Goal: Task Accomplishment & Management: Complete application form

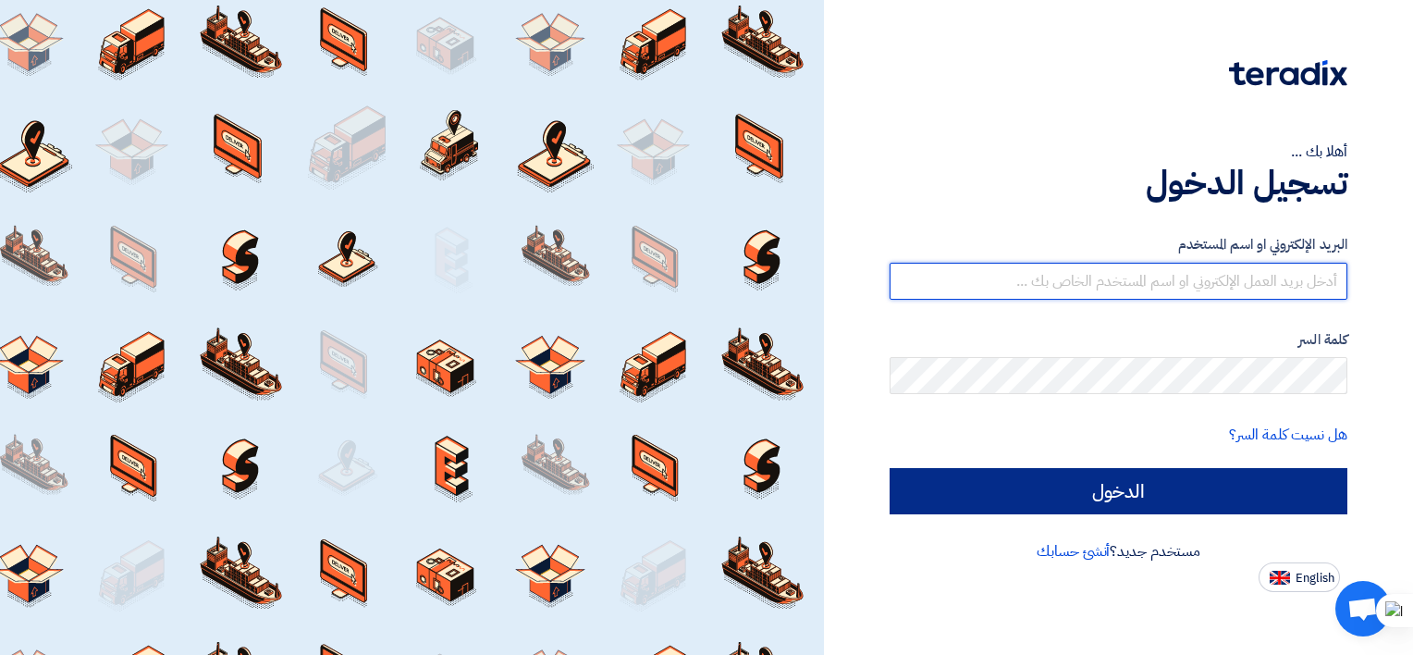
type input "[EMAIL_ADDRESS][DOMAIN_NAME]"
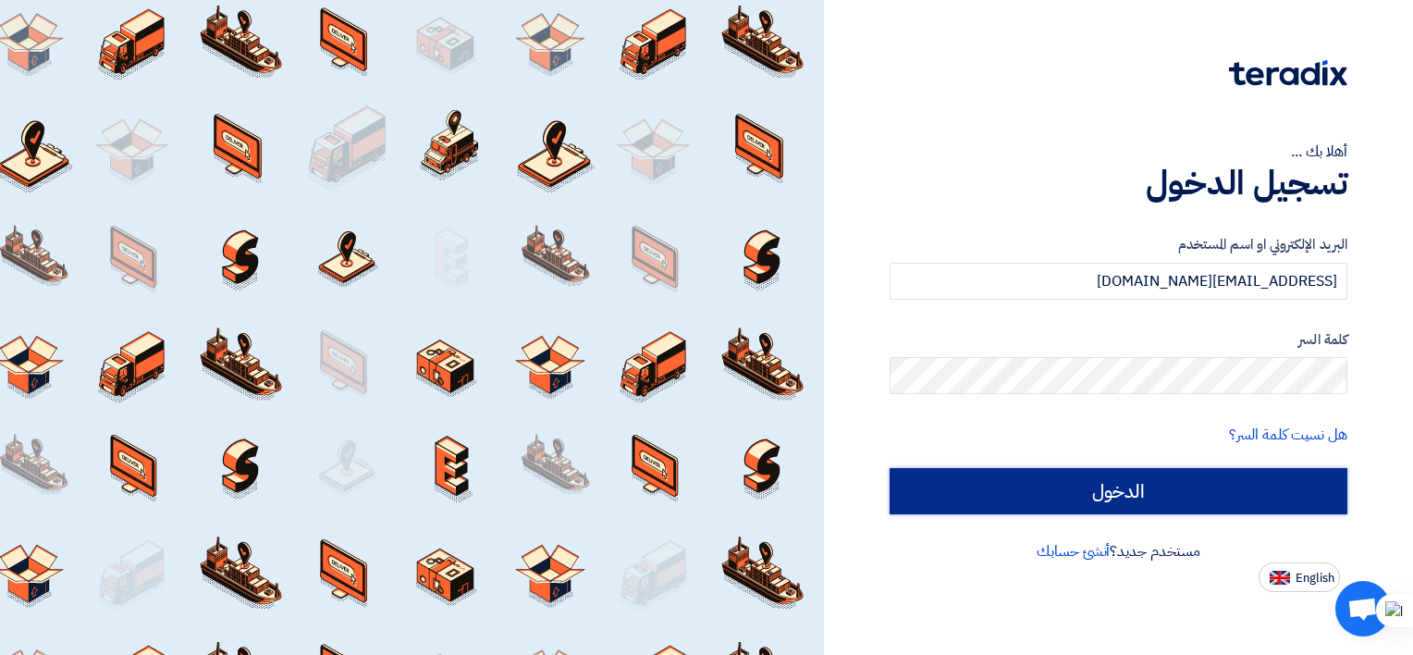
click at [1077, 498] on input "الدخول" at bounding box center [1119, 491] width 458 height 46
type input "Sign in"
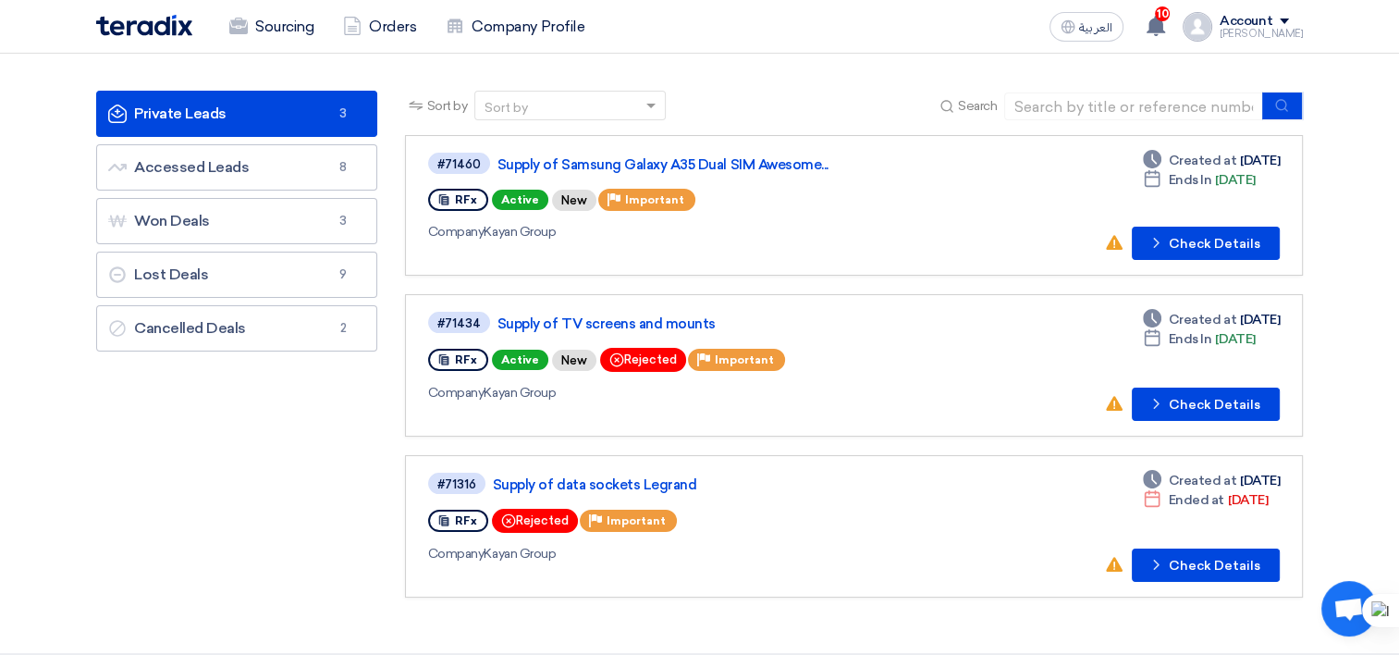
scroll to position [92, 0]
click at [1174, 251] on button "Check details Check Details" at bounding box center [1206, 243] width 148 height 33
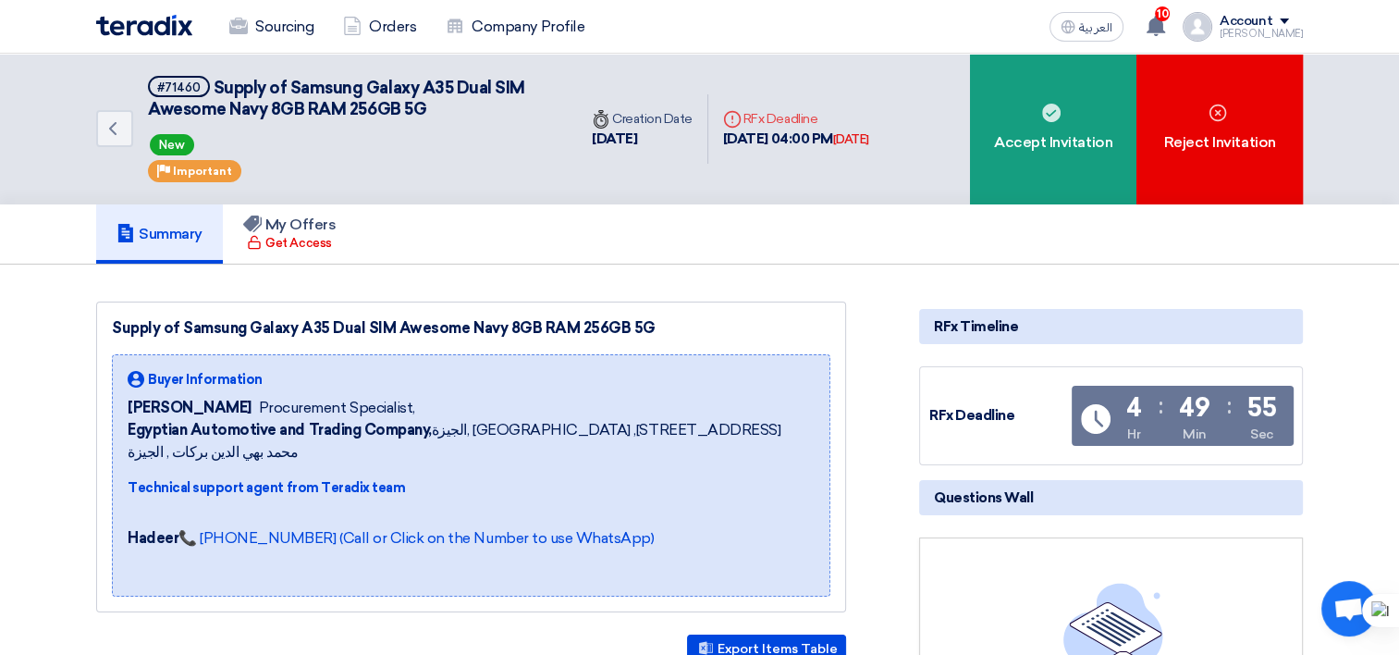
drag, startPoint x: 652, startPoint y: 327, endPoint x: 178, endPoint y: 334, distance: 473.6
click at [178, 334] on div "Supply of Samsung Galaxy A35 Dual SIM Awesome Navy 8GB RAM 256GB 5G" at bounding box center [471, 328] width 719 height 22
copy div "Samsung Galaxy A35 Dual SIM Awesome Navy 8GB RAM 256GB 5G"
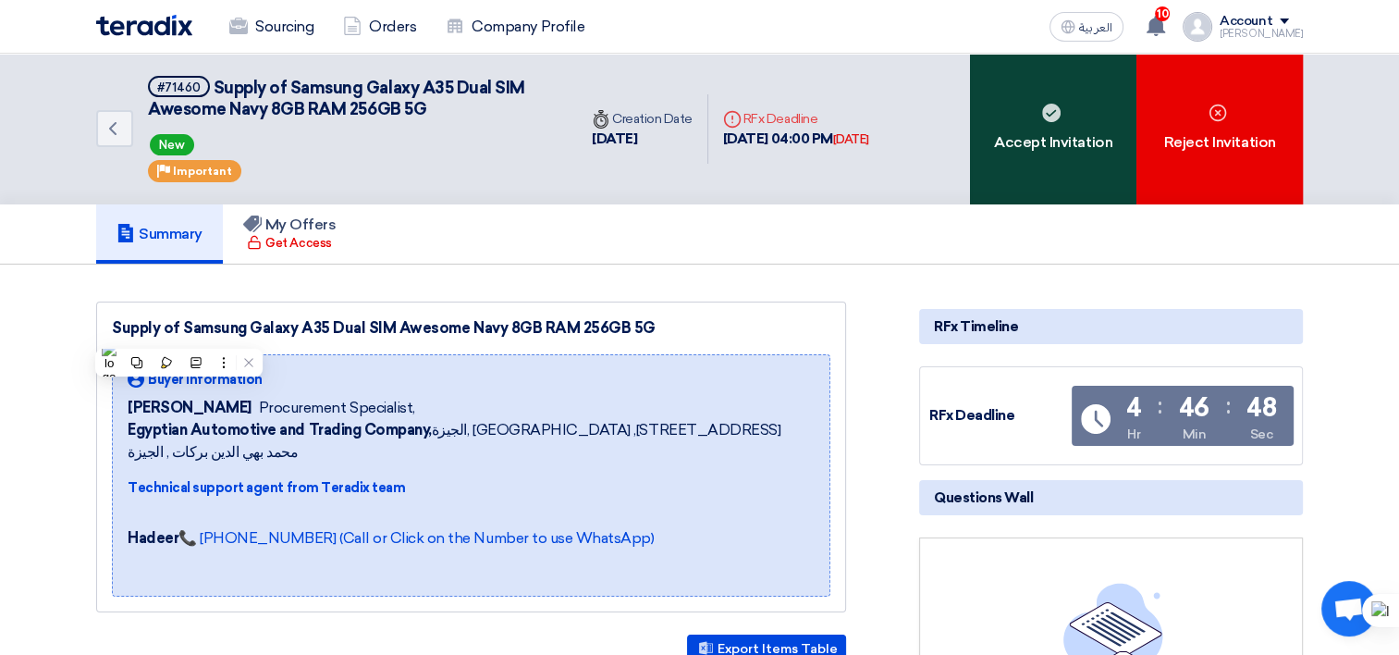
drag, startPoint x: 1030, startPoint y: 126, endPoint x: 1023, endPoint y: 144, distance: 19.9
click at [1030, 126] on div "Accept Invitation" at bounding box center [1053, 129] width 166 height 151
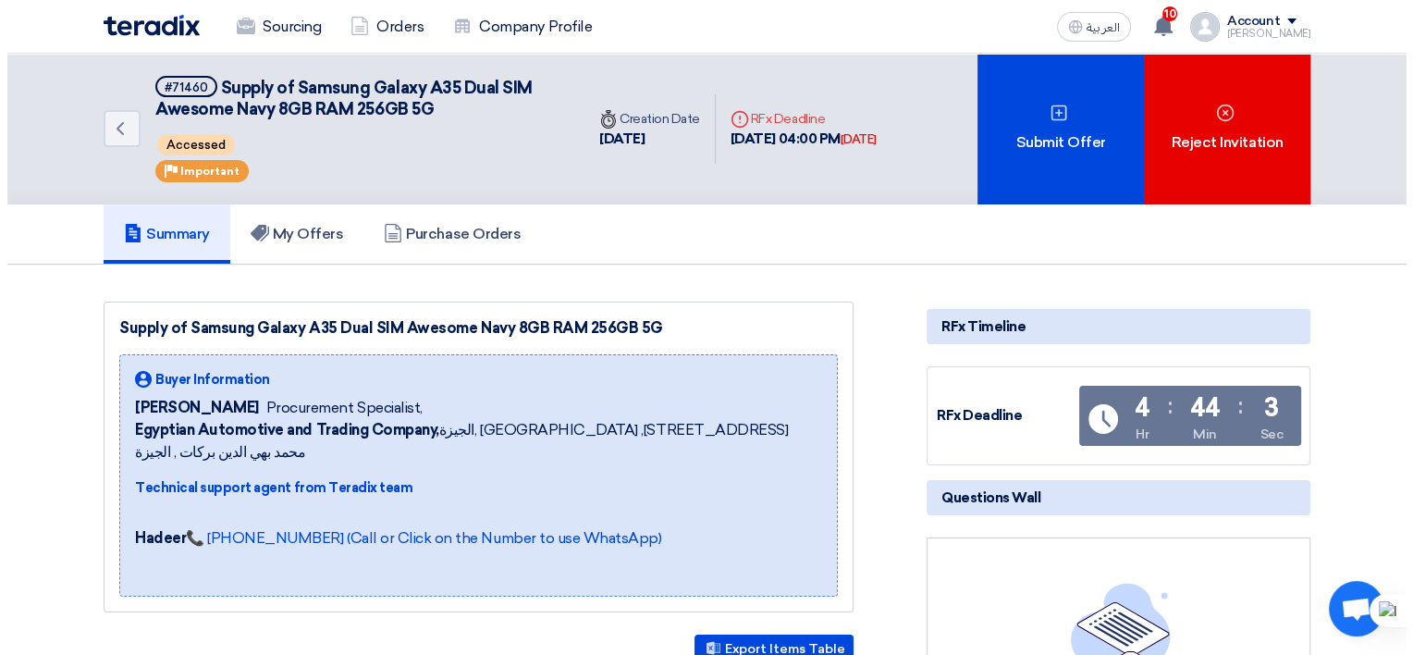
scroll to position [92, 0]
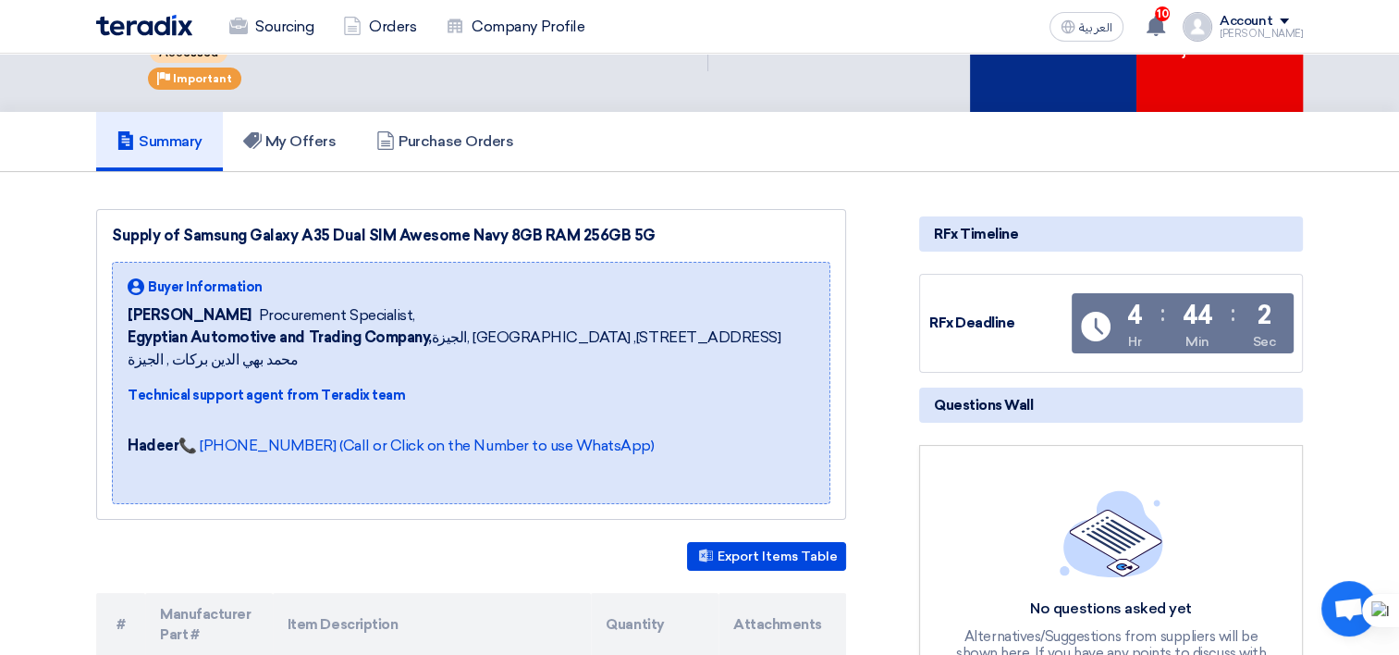
click at [1005, 81] on div "Submit Offer" at bounding box center [1053, 36] width 166 height 151
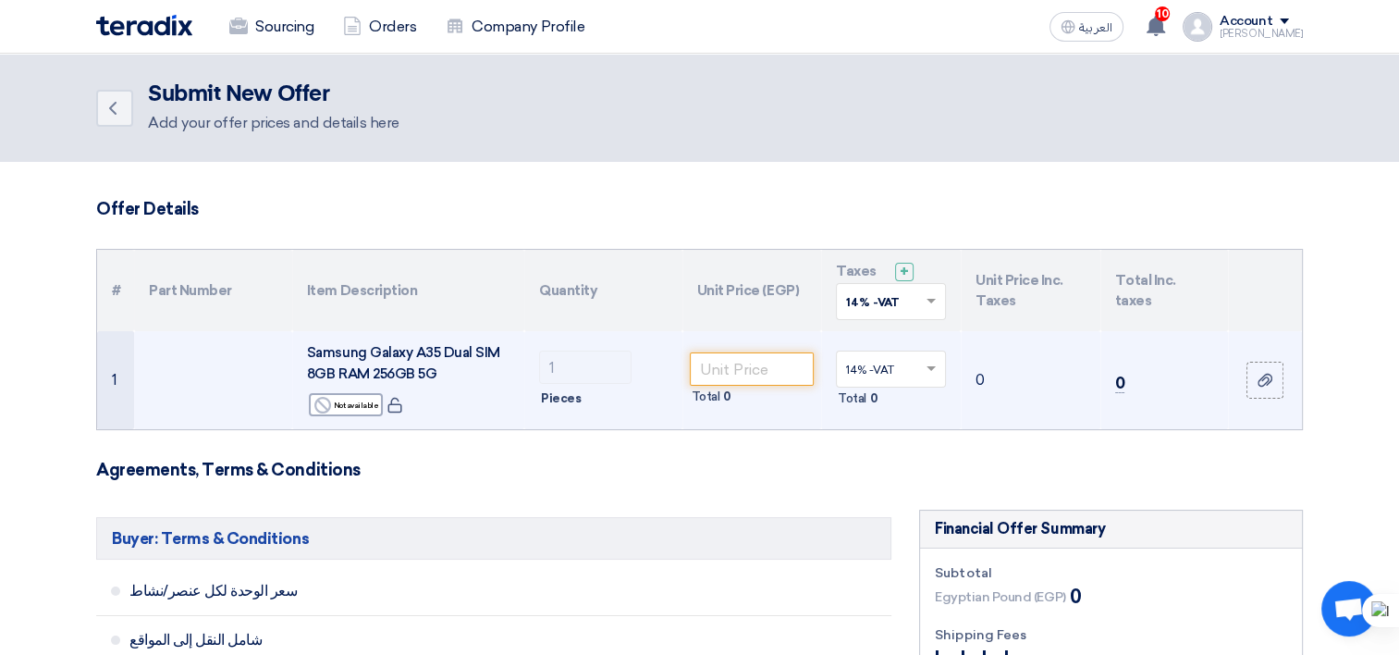
click at [466, 356] on span "Samsung Galaxy A35 Dual SIM 8GB RAM 256GB 5G" at bounding box center [403, 363] width 193 height 38
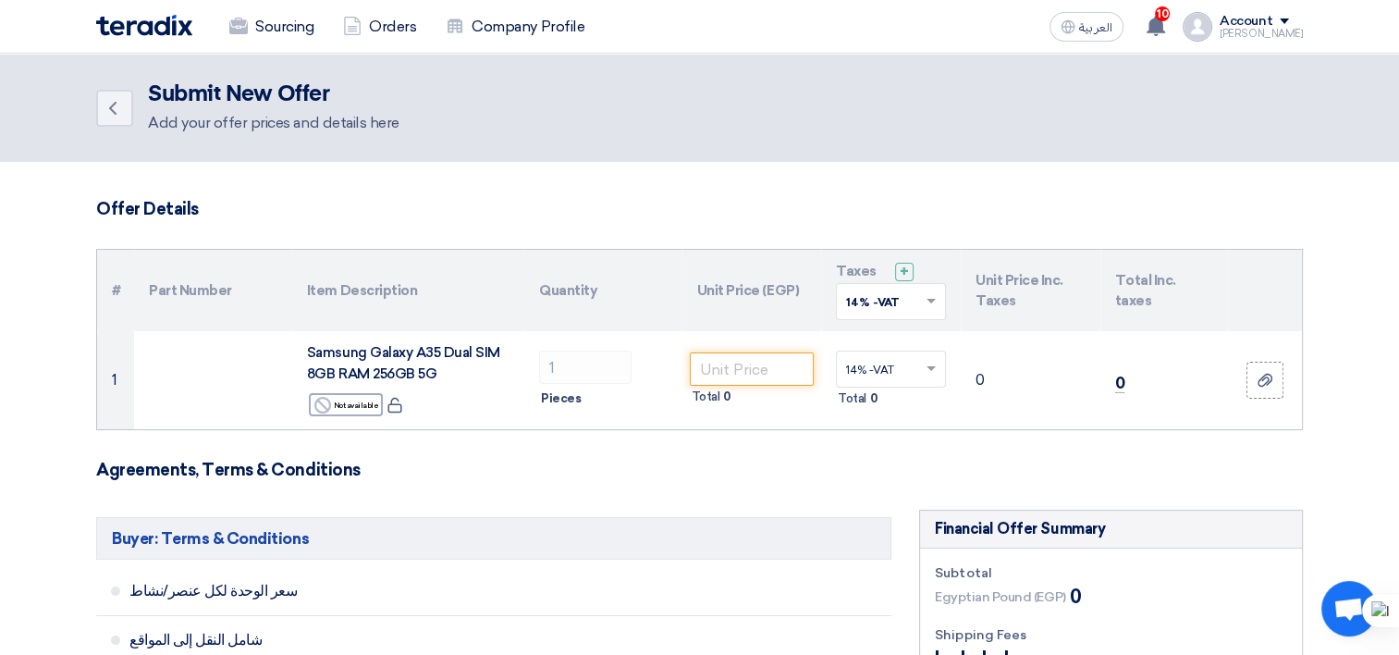
click at [658, 301] on th "Quantity" at bounding box center [603, 290] width 158 height 81
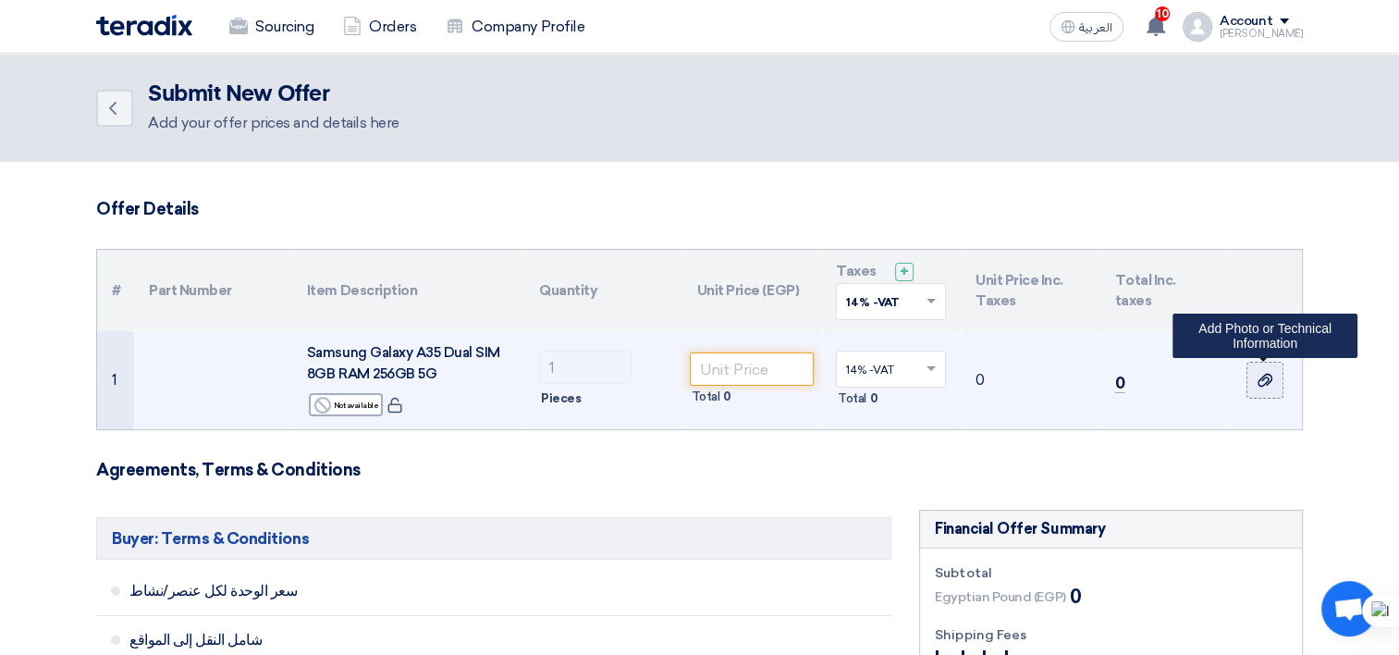
click at [1265, 392] on label at bounding box center [1265, 380] width 37 height 37
click at [0, 0] on input "file" at bounding box center [0, 0] width 0 height 0
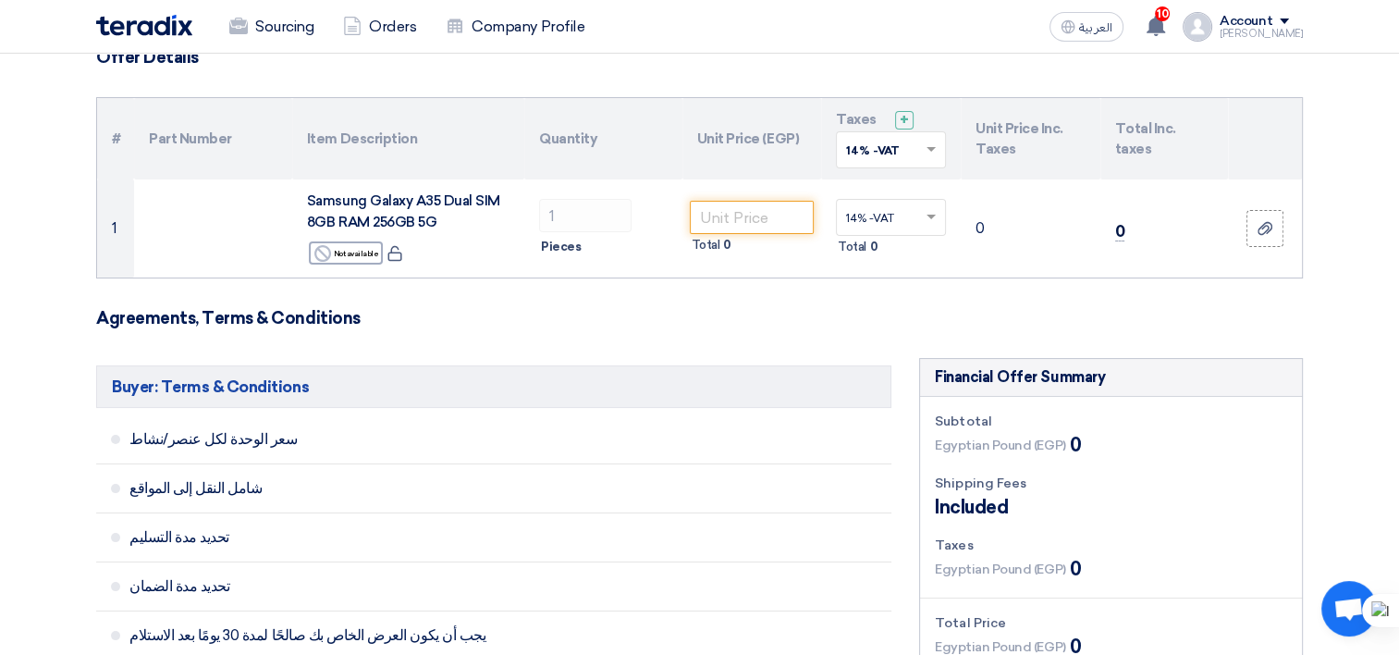
scroll to position [185, 0]
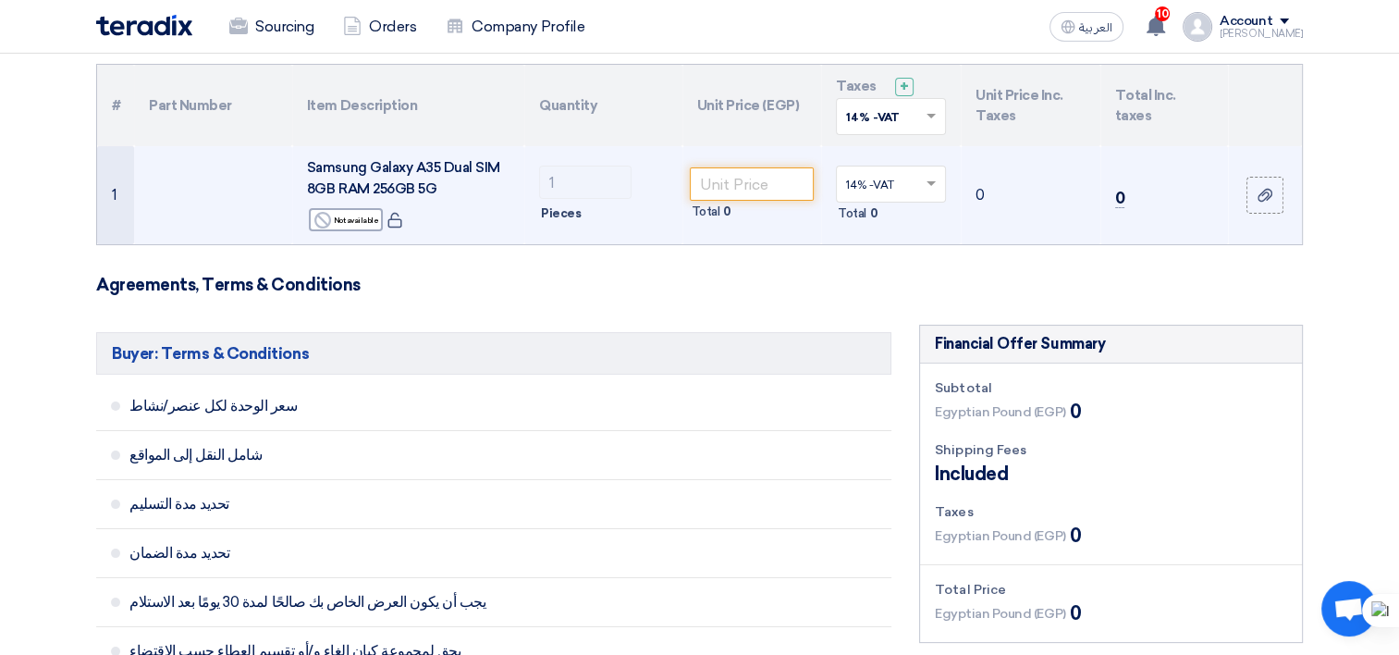
click at [420, 182] on span "Samsung Galaxy A35 Dual SIM 8GB RAM 256GB 5G" at bounding box center [403, 178] width 193 height 38
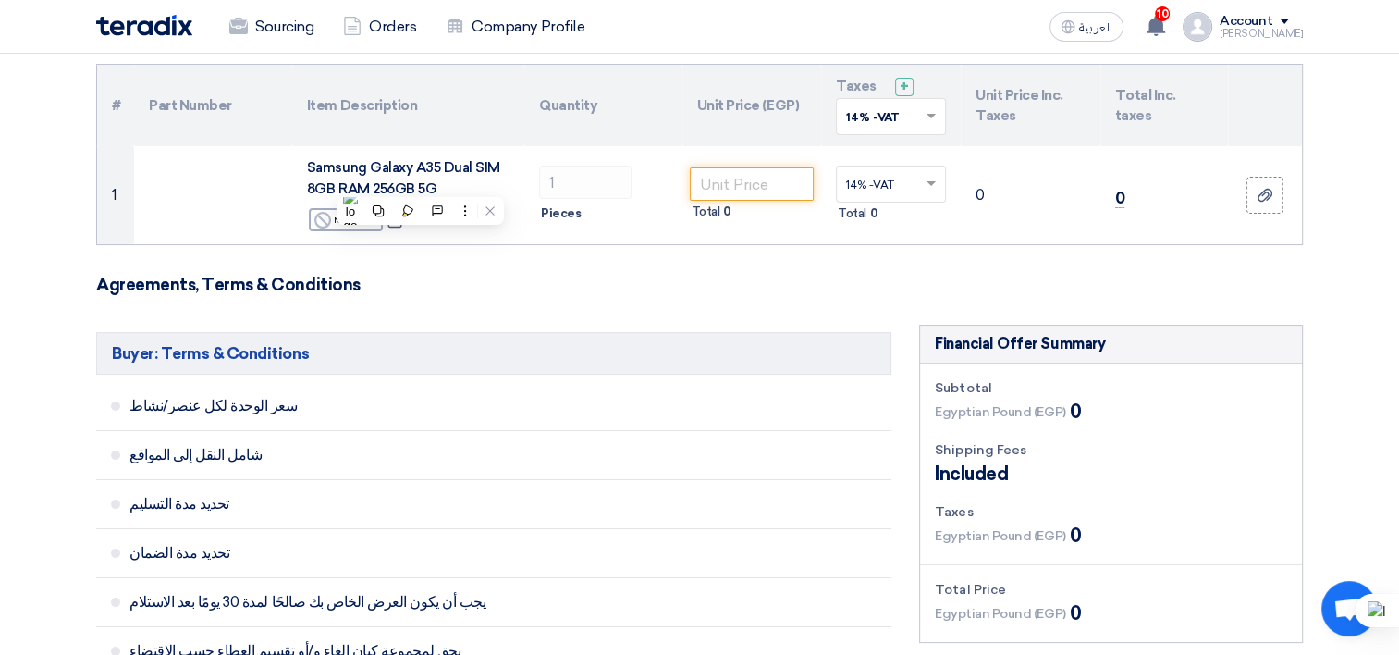
drag, startPoint x: 420, startPoint y: 182, endPoint x: 415, endPoint y: 314, distance: 132.3
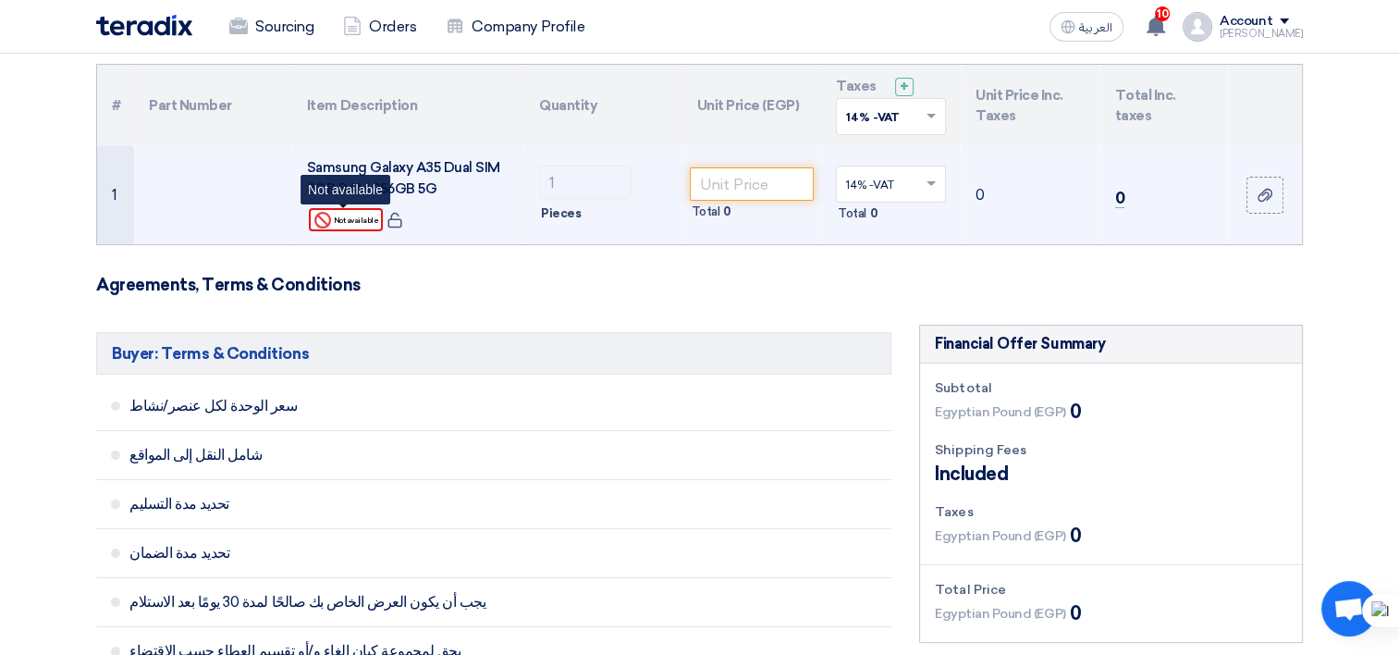
click at [361, 223] on div "Reject Not available" at bounding box center [346, 219] width 74 height 23
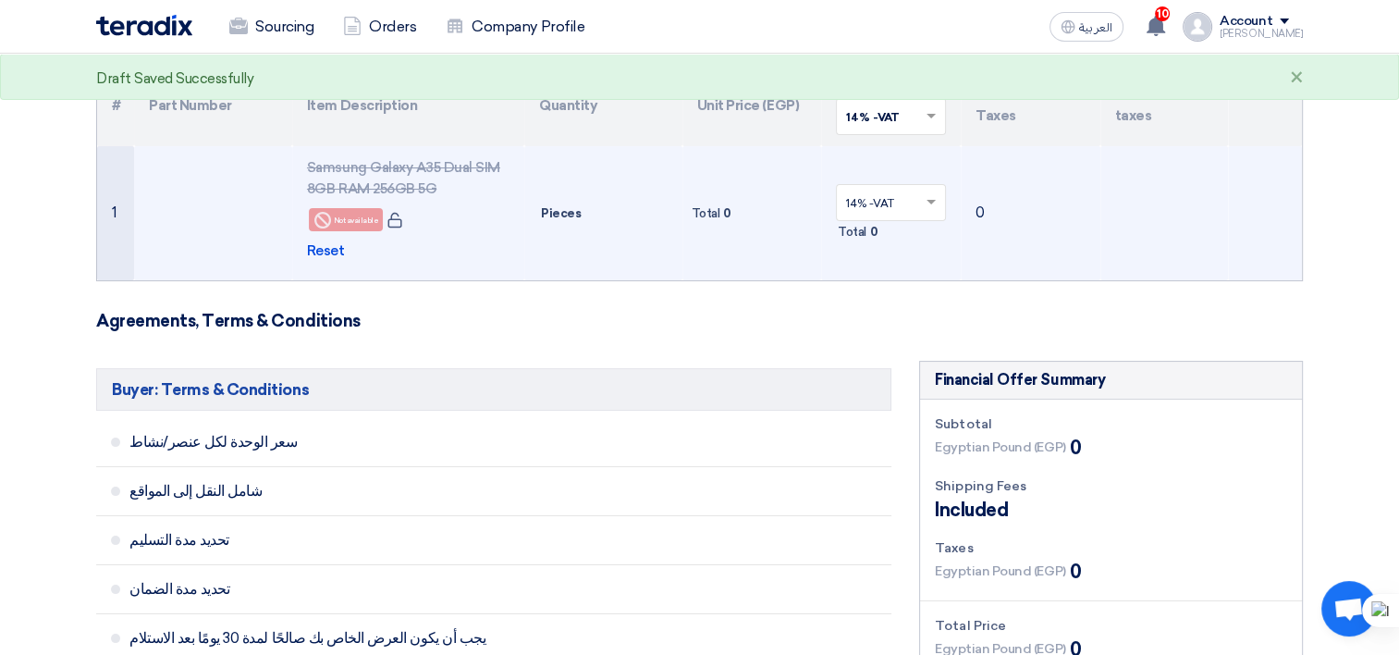
click at [716, 181] on td "Total 0" at bounding box center [753, 213] width 140 height 134
click at [710, 227] on td "Total 0" at bounding box center [753, 213] width 140 height 134
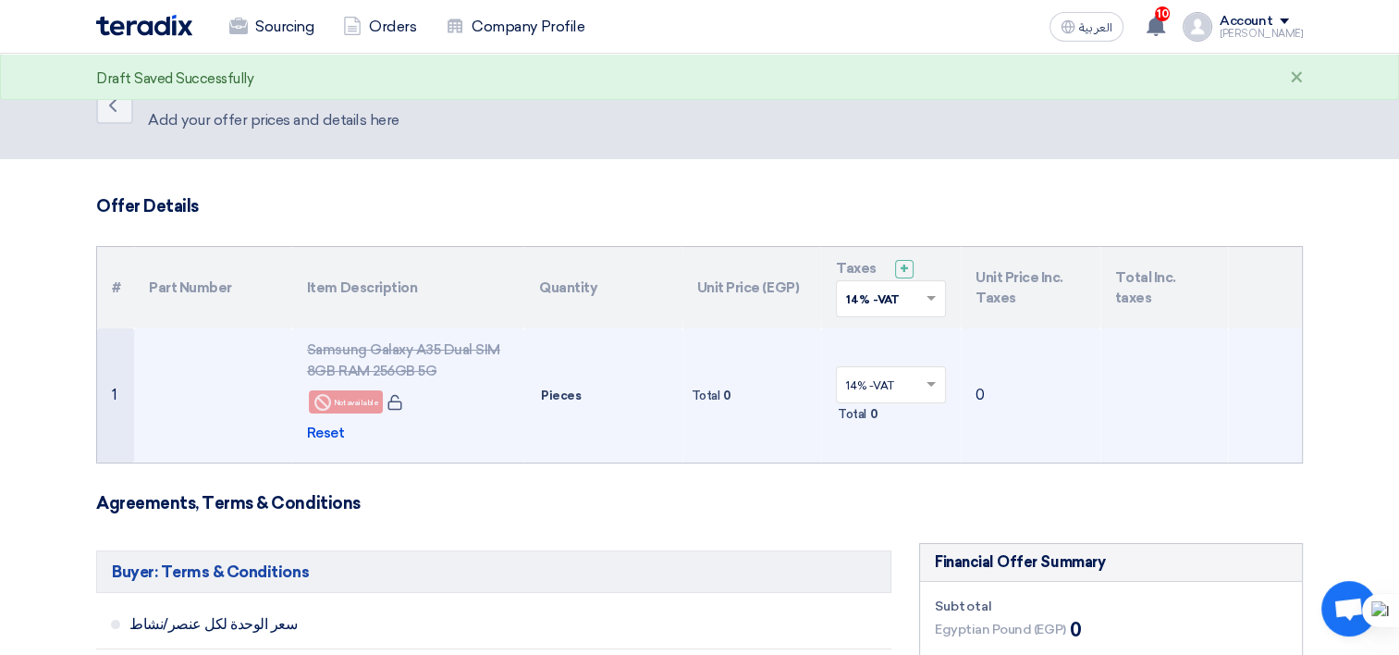
scroll to position [0, 0]
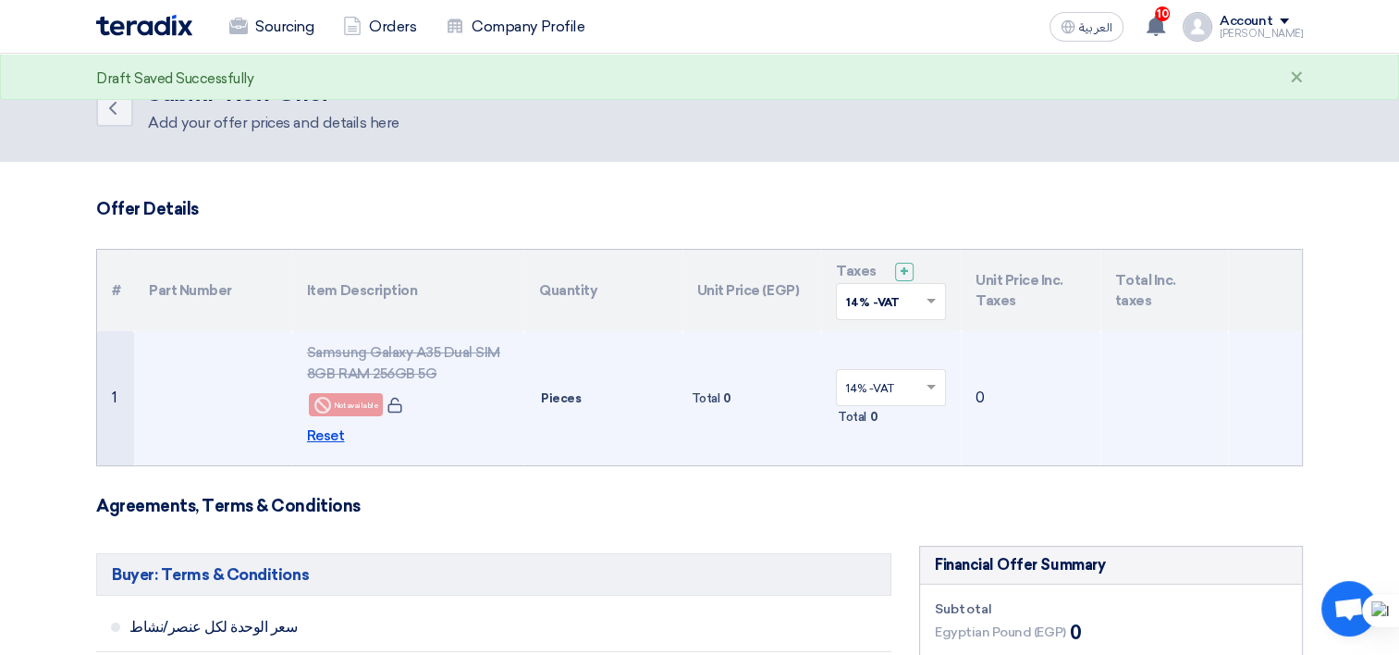
click at [324, 442] on span "Reset" at bounding box center [326, 435] width 38 height 21
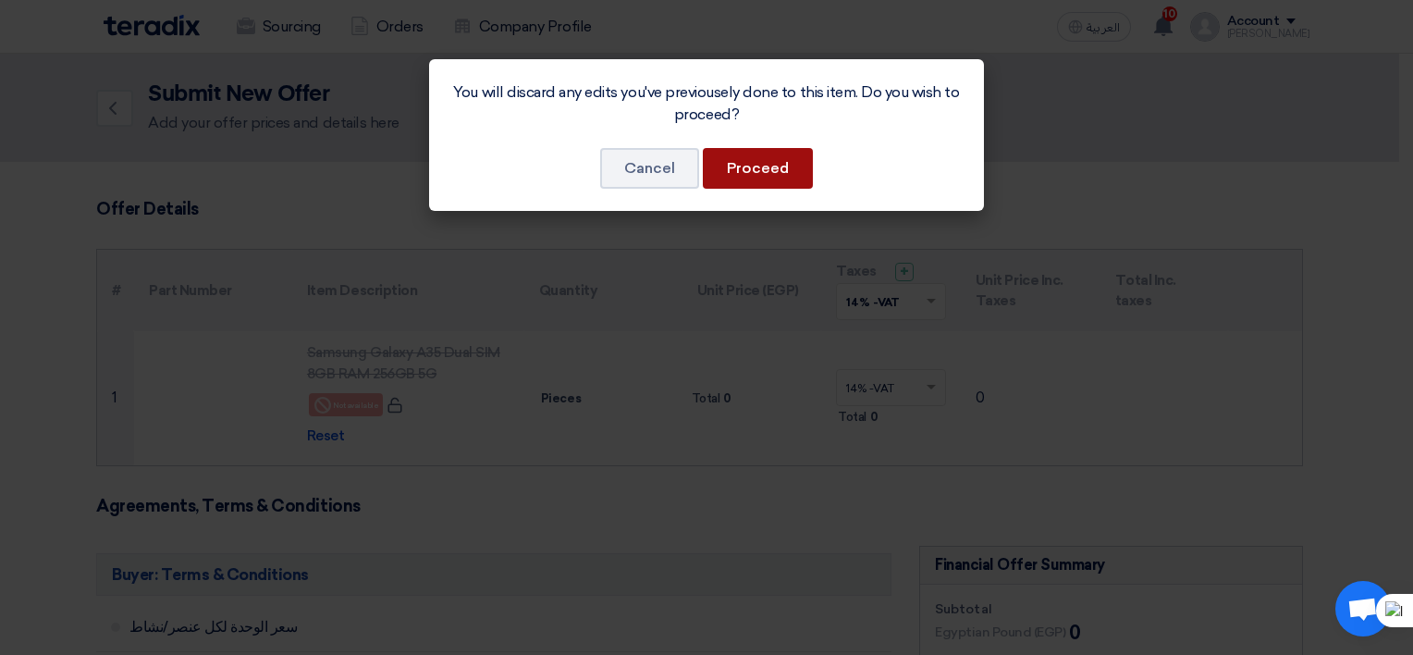
click at [734, 178] on button "Proceed" at bounding box center [758, 168] width 110 height 41
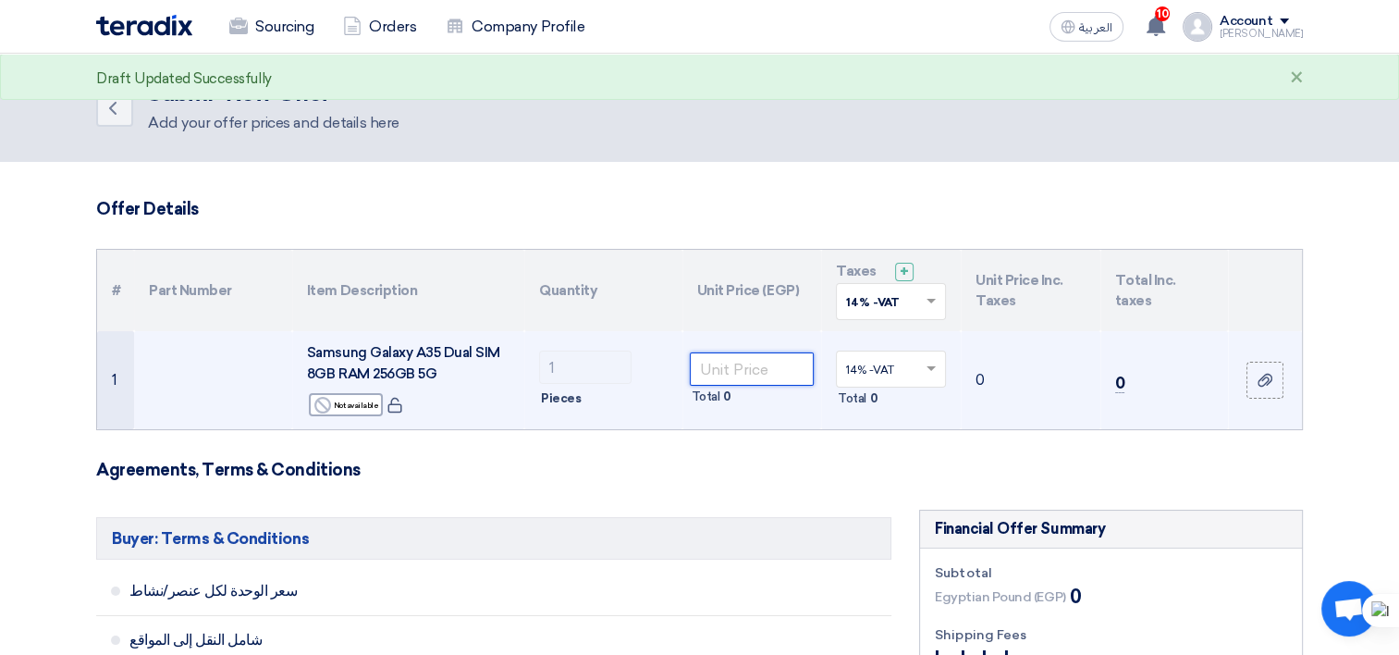
click at [766, 376] on input "number" at bounding box center [752, 368] width 125 height 33
paste input "16730"
type input "16730"
click at [583, 422] on td "1 Pieces" at bounding box center [603, 380] width 158 height 98
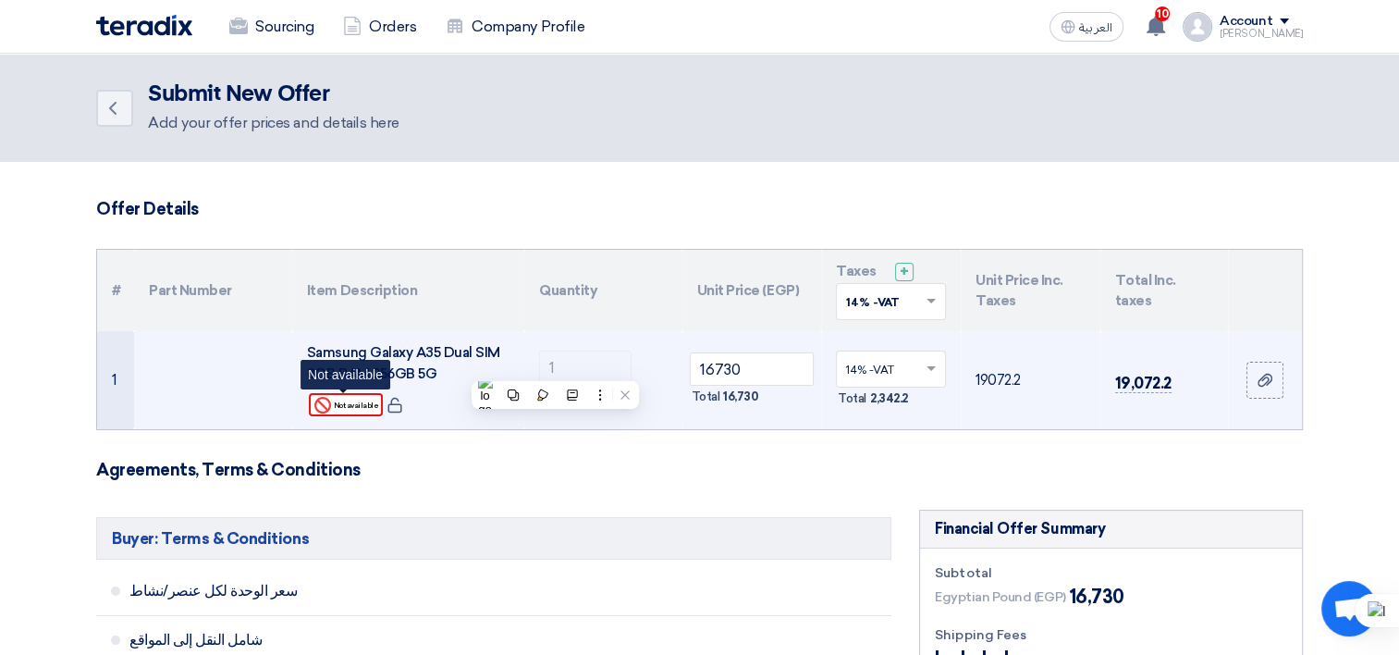
scroll to position [92, 0]
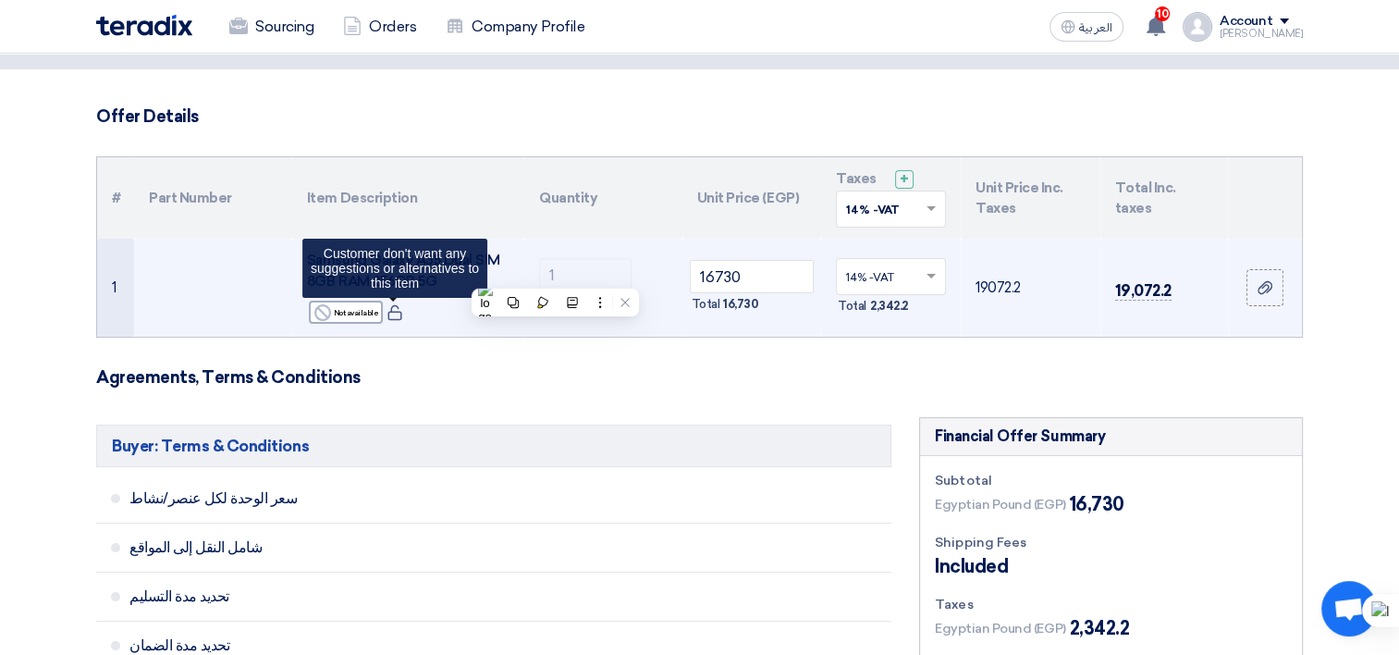
click at [397, 312] on icon at bounding box center [395, 312] width 17 height 17
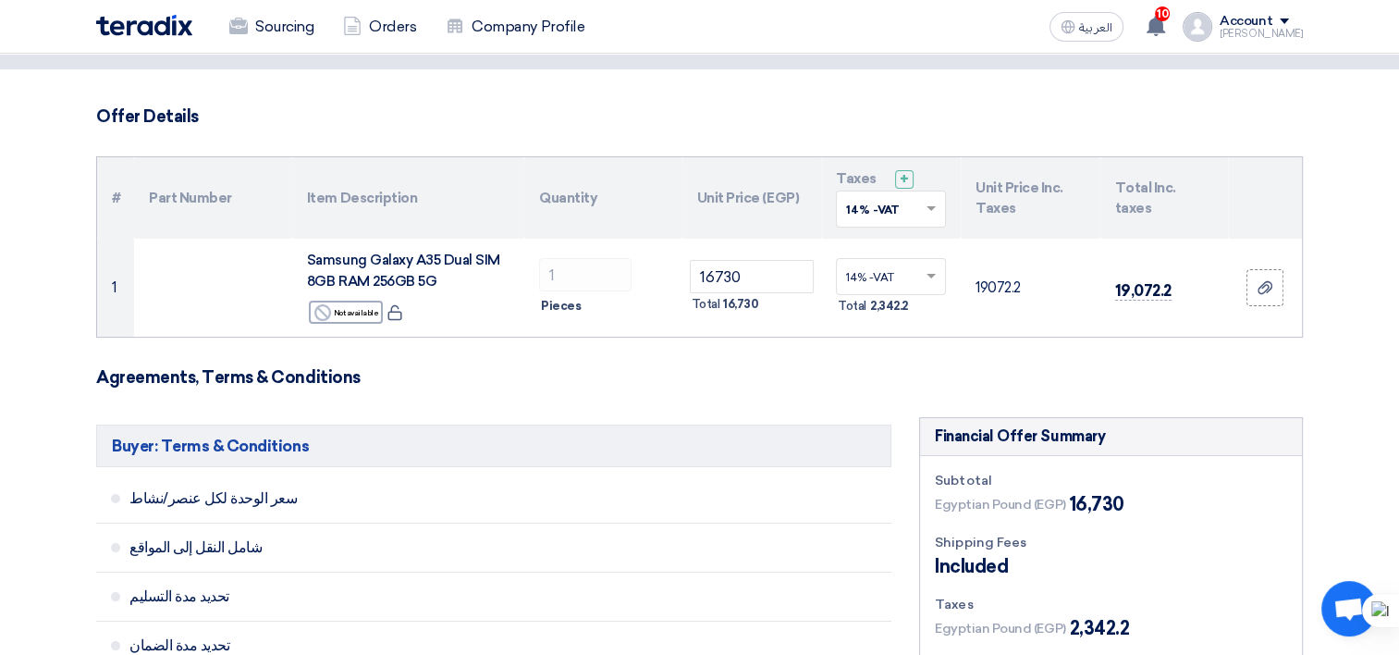
scroll to position [185, 0]
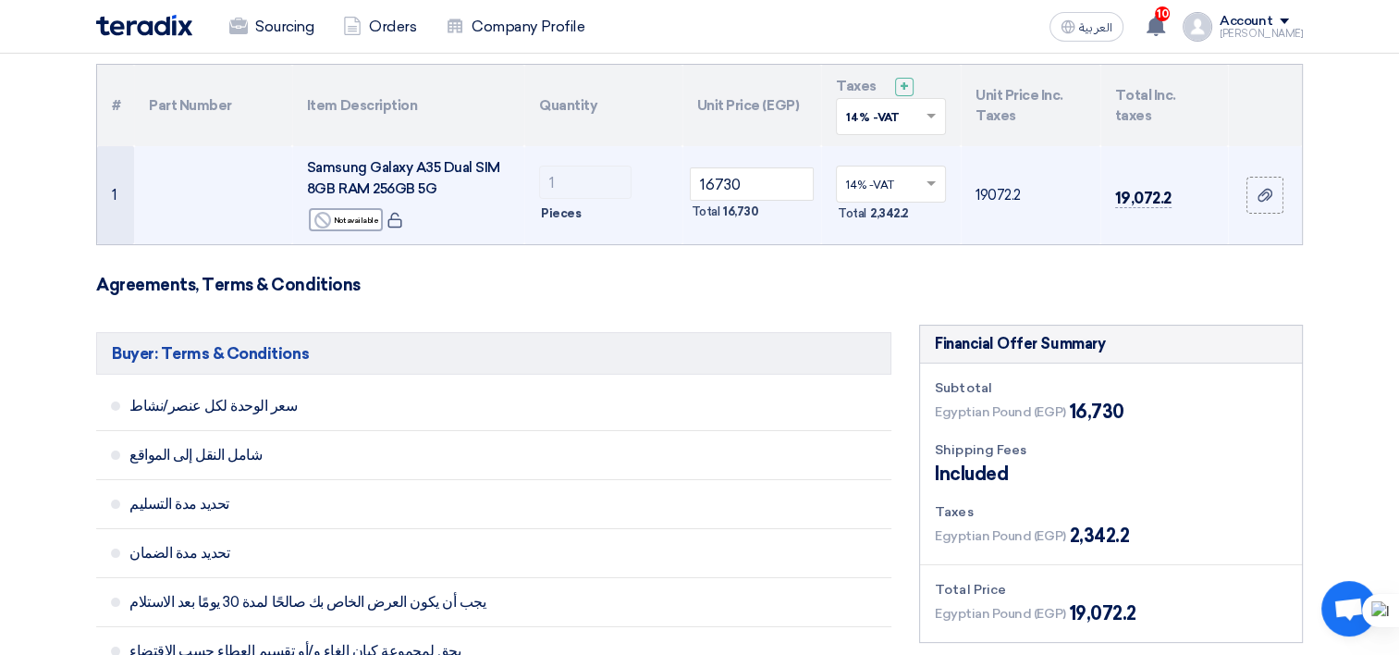
click at [114, 186] on td "1" at bounding box center [115, 195] width 37 height 98
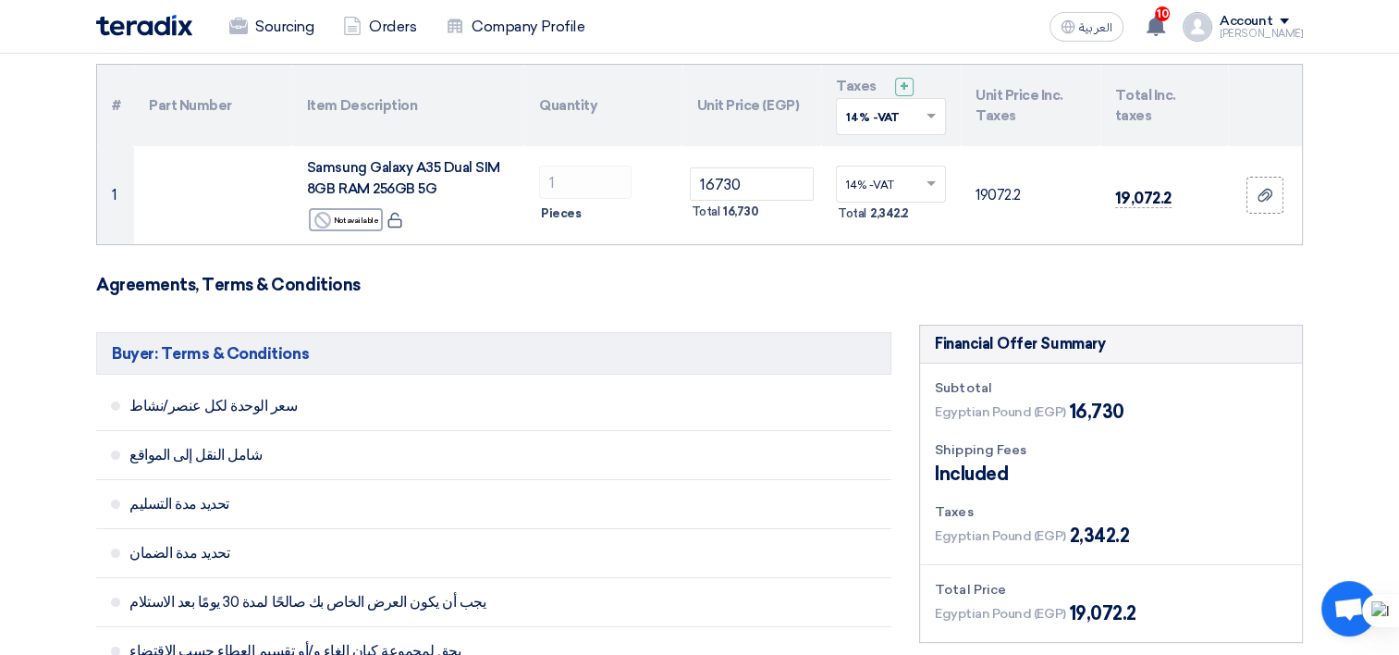
click at [384, 107] on th "Item Description" at bounding box center [408, 105] width 232 height 81
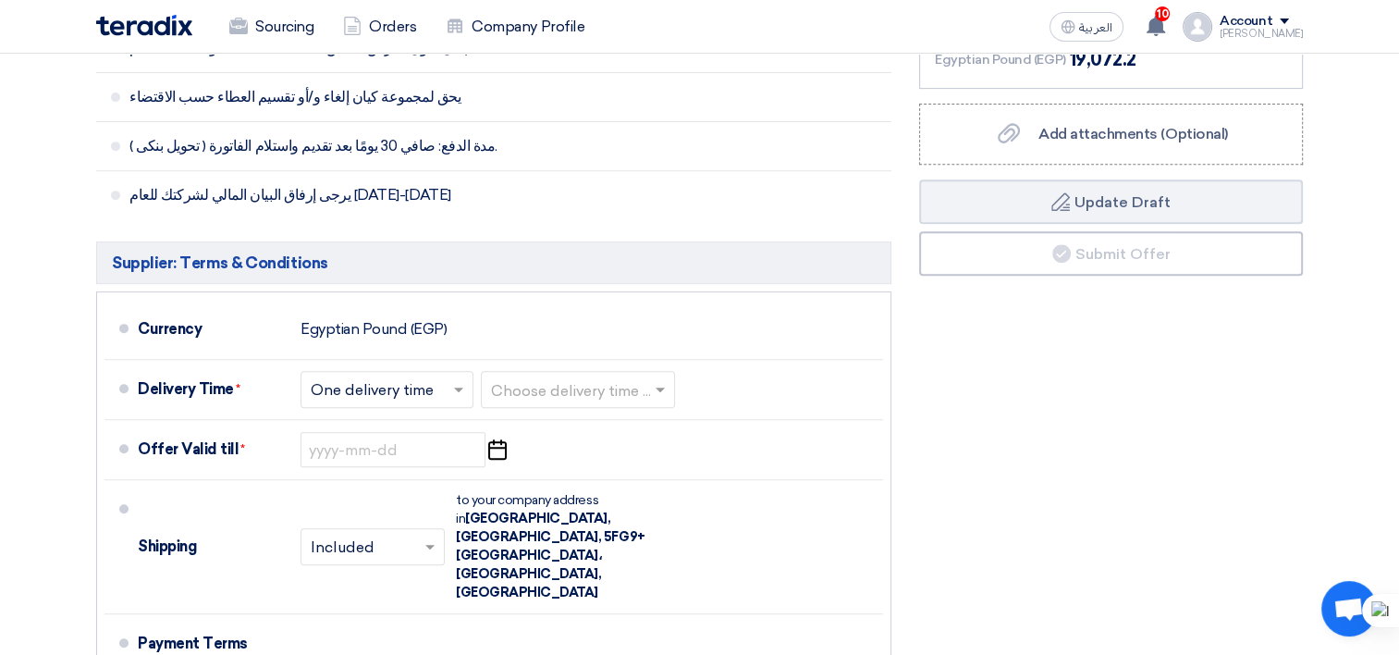
scroll to position [740, 0]
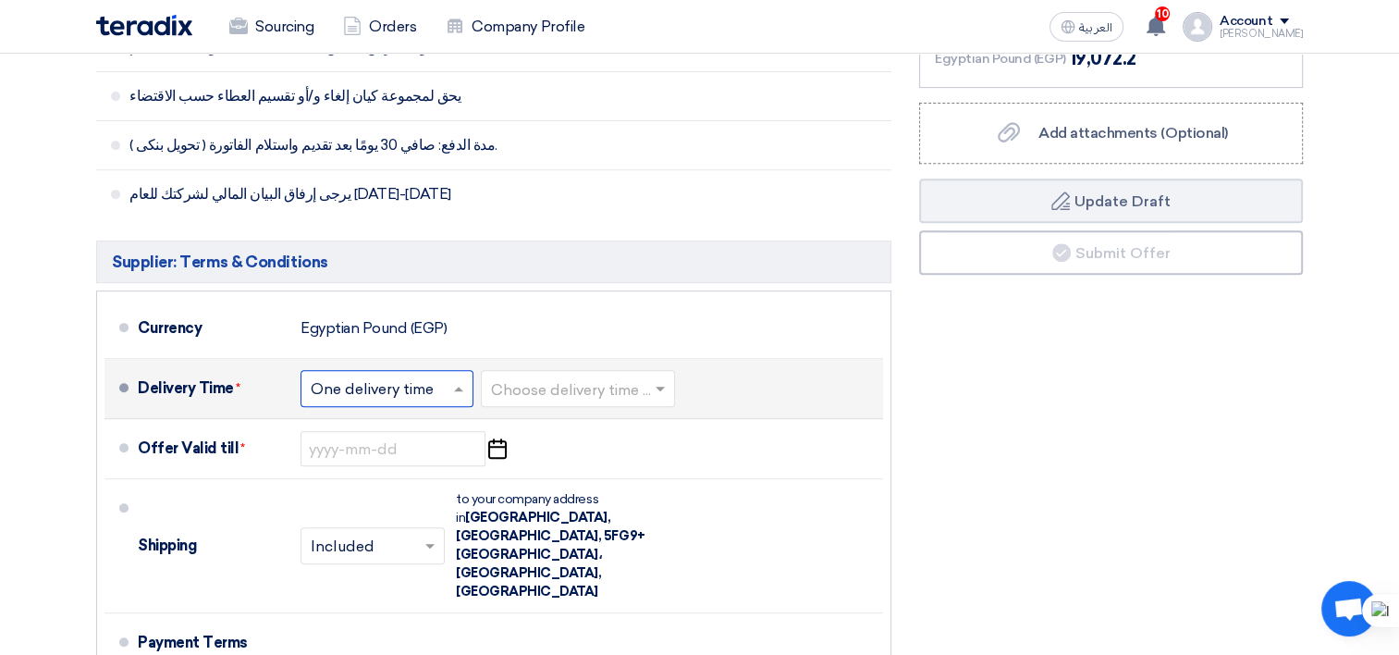
click at [433, 398] on input "text" at bounding box center [388, 390] width 154 height 27
click at [595, 385] on input "text" at bounding box center [579, 390] width 176 height 27
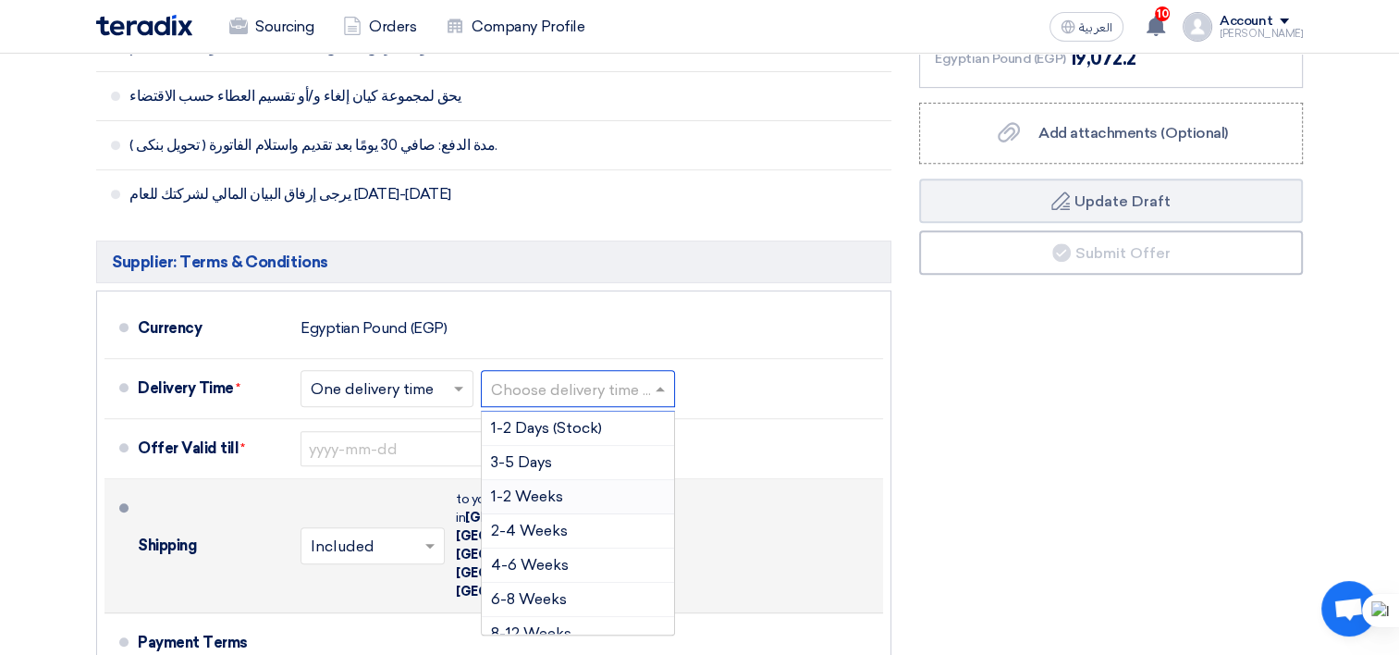
click at [542, 489] on span "1-2 Weeks" at bounding box center [527, 496] width 72 height 18
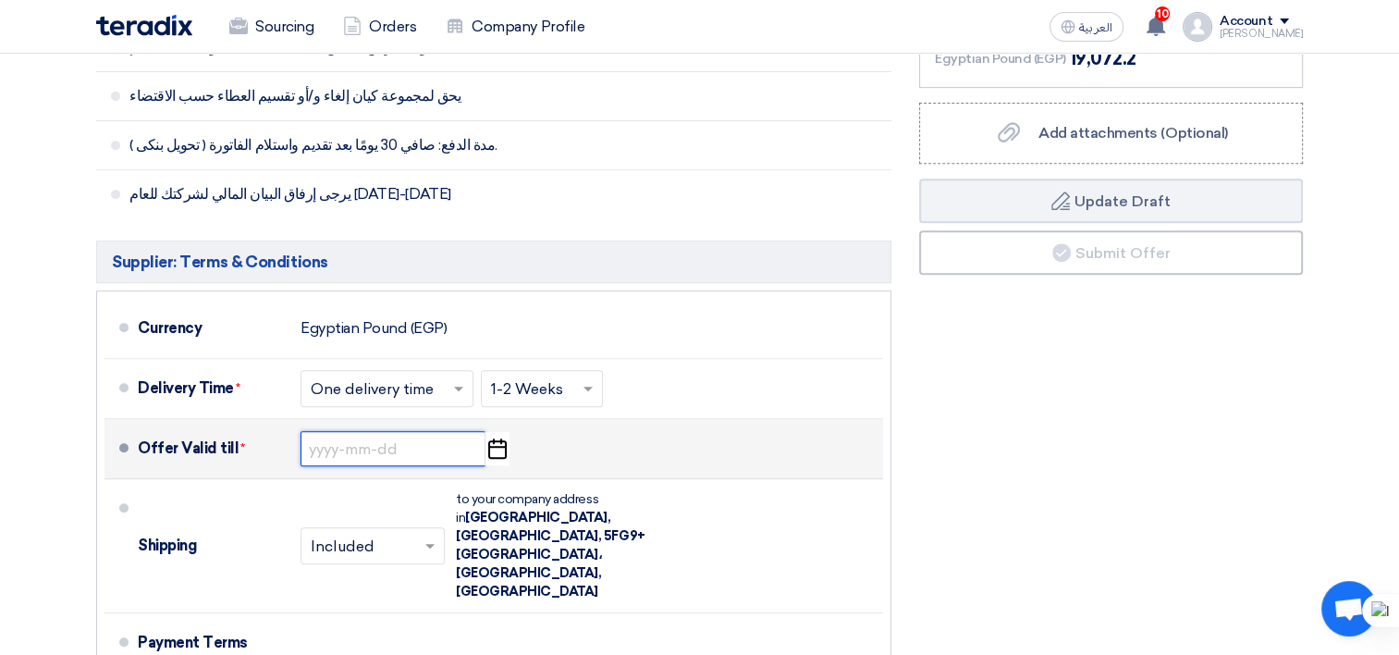
click at [417, 431] on input at bounding box center [393, 448] width 185 height 35
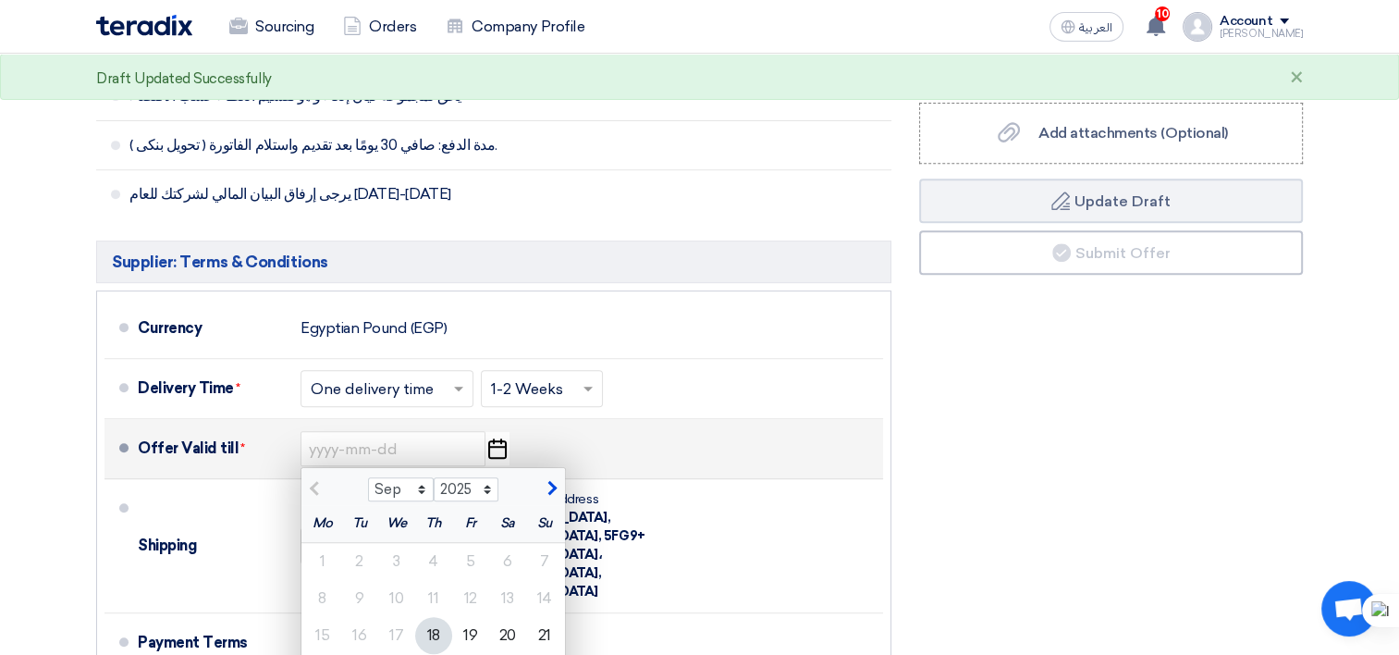
click at [497, 443] on use "button" at bounding box center [497, 448] width 18 height 20
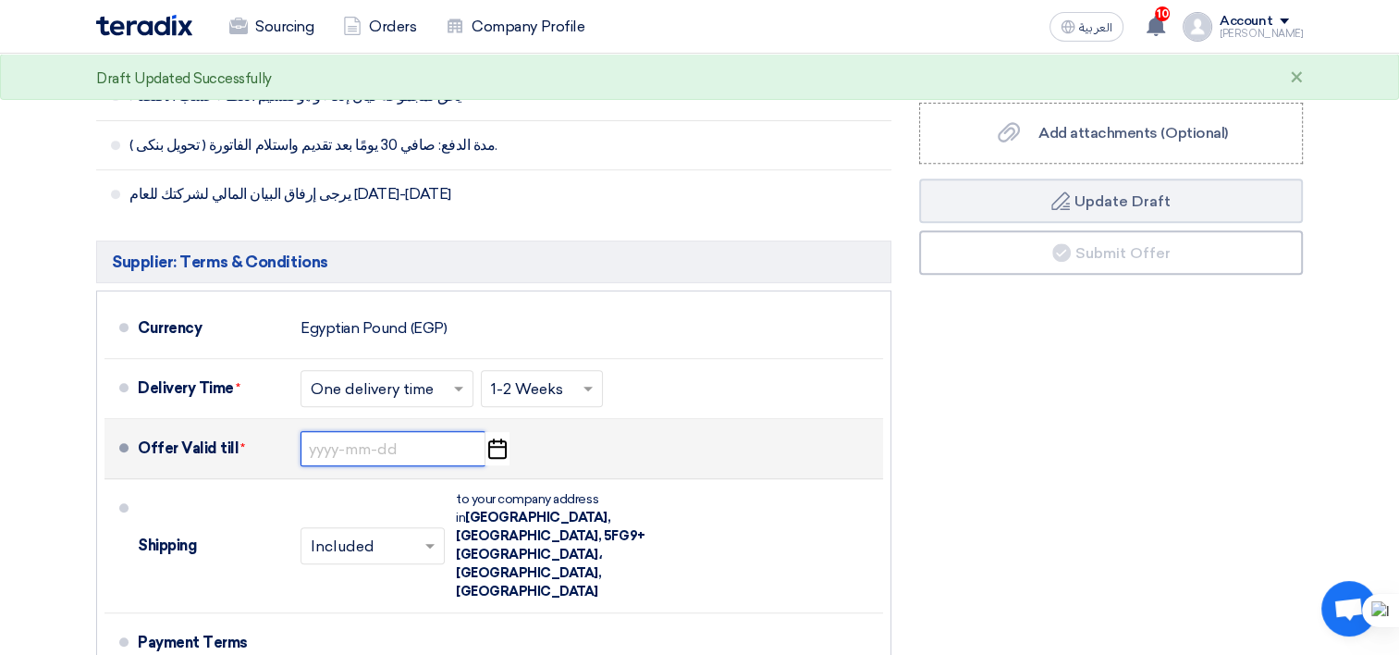
click at [452, 443] on input at bounding box center [393, 448] width 185 height 35
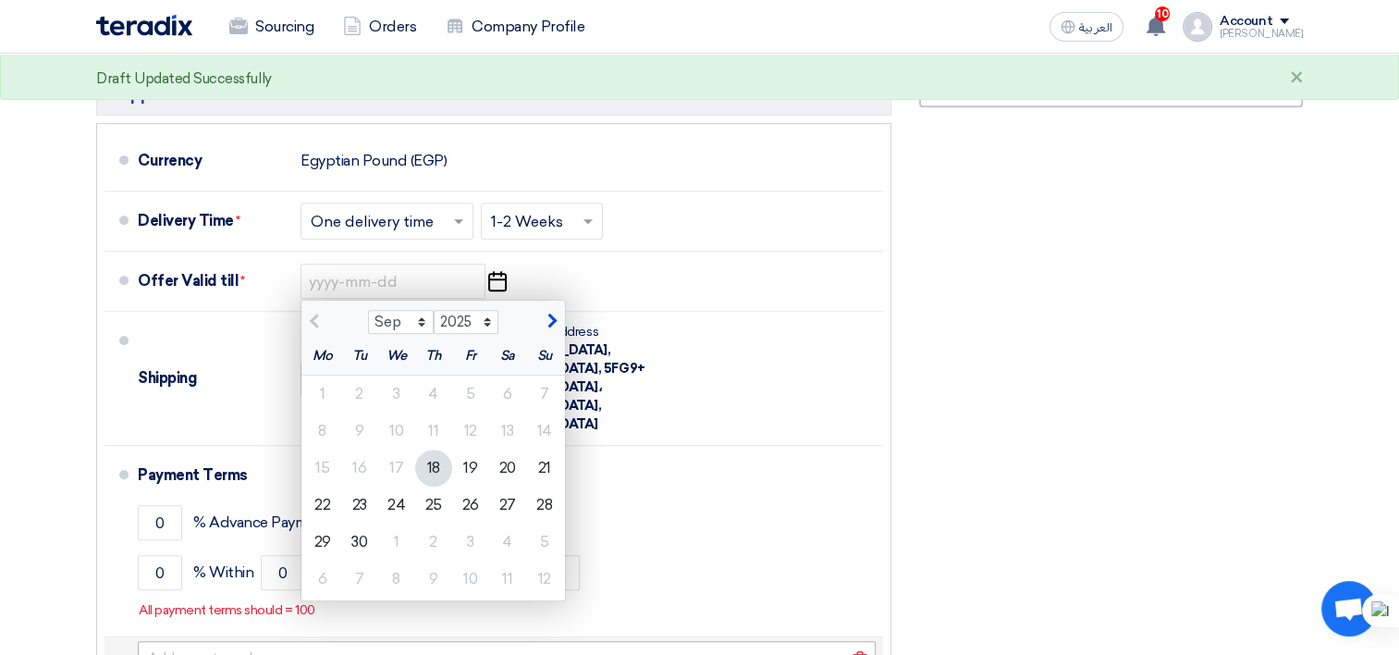
scroll to position [925, 0]
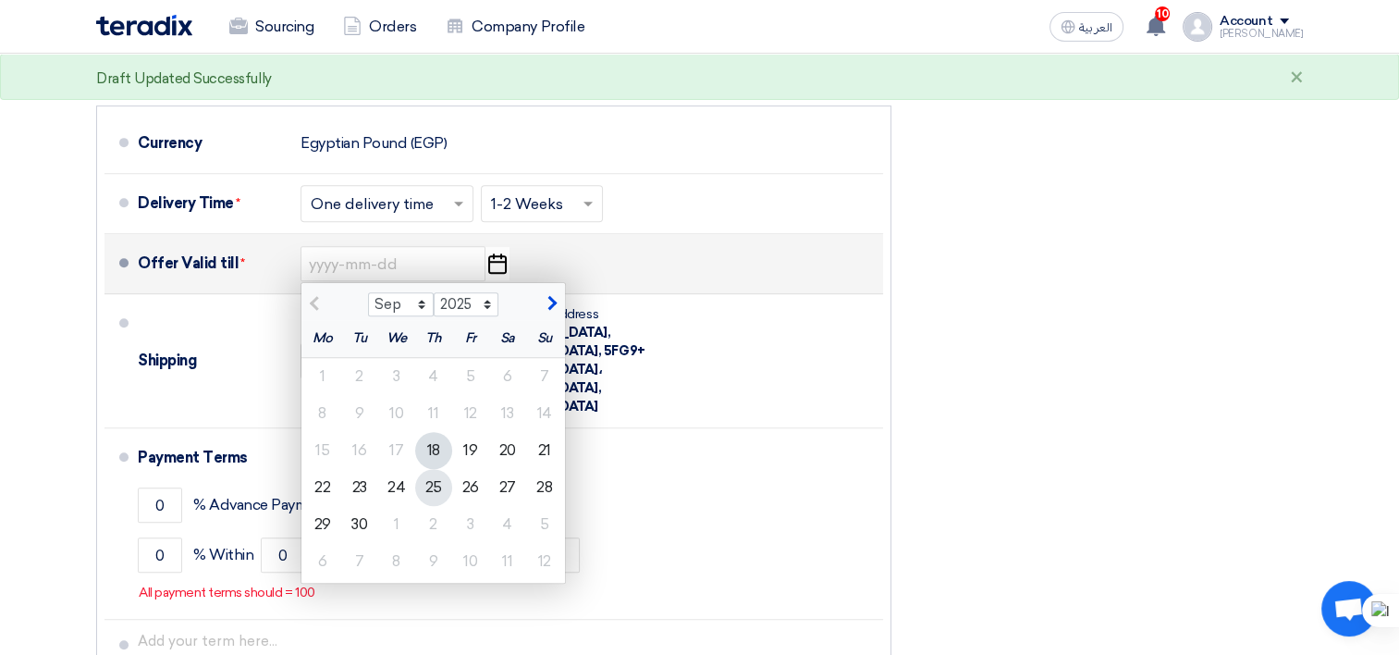
click at [425, 494] on div "25" at bounding box center [433, 487] width 37 height 37
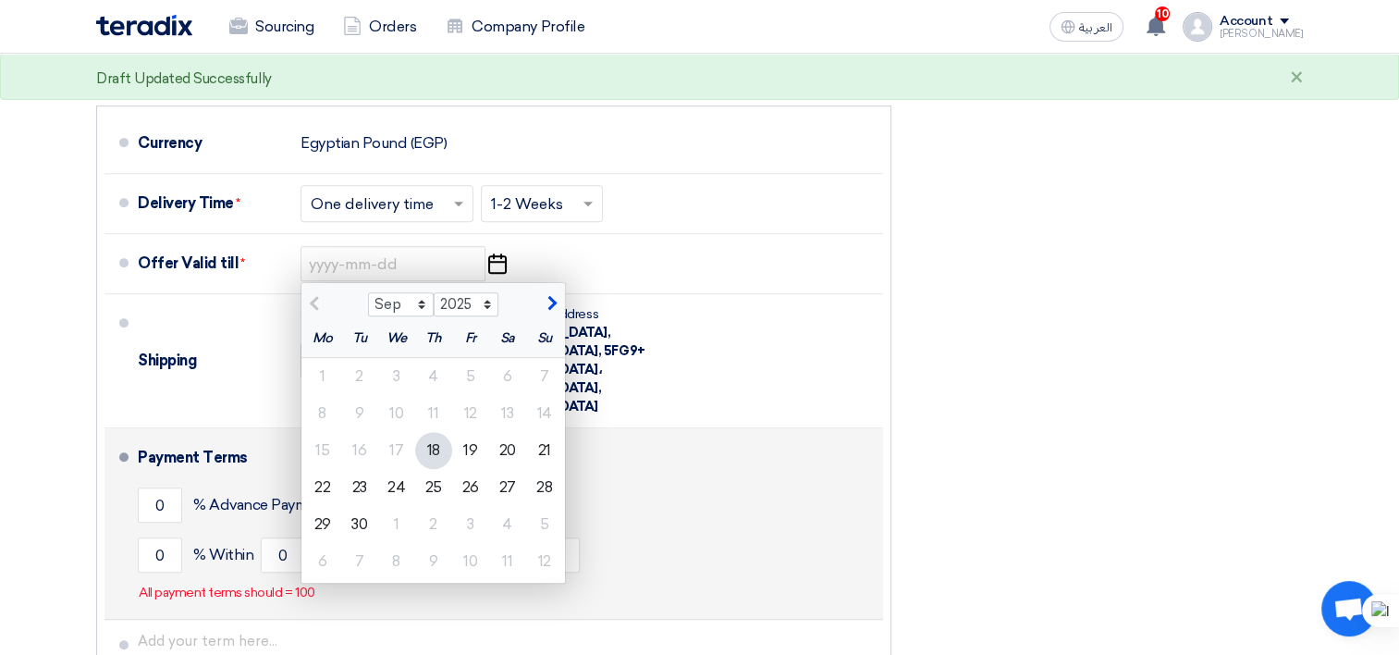
type input "[DATE]"
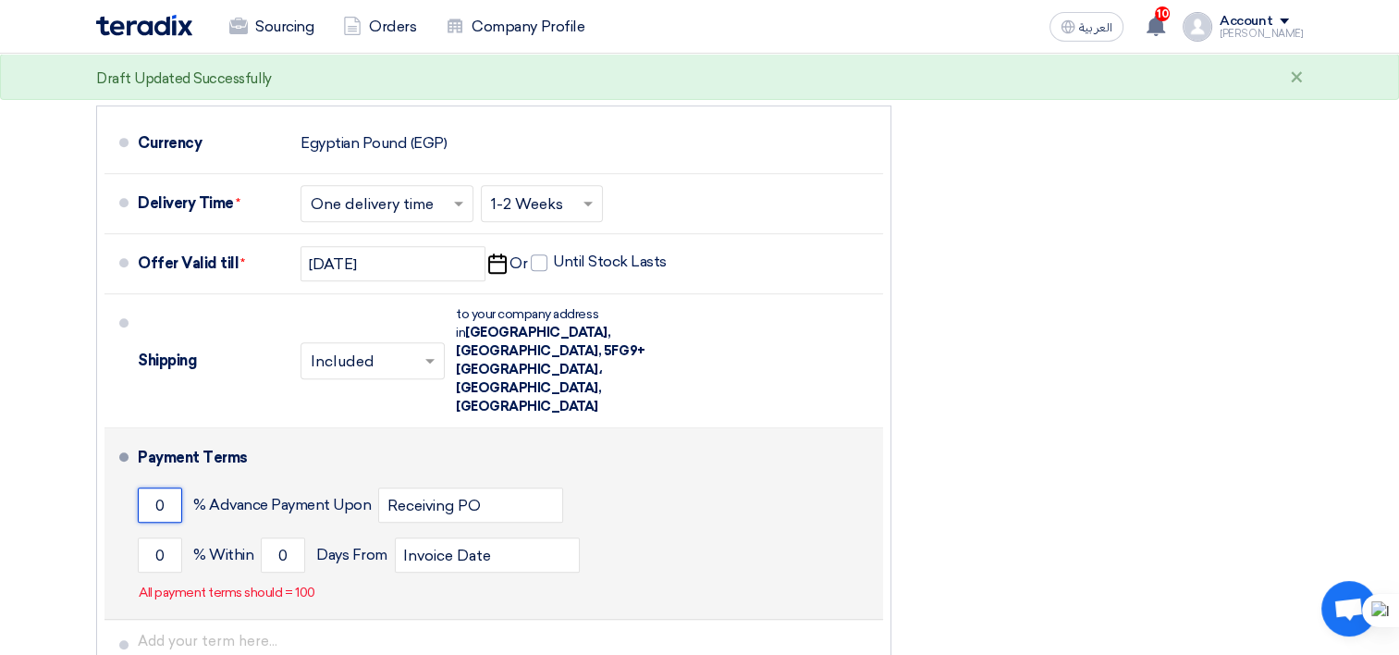
click at [152, 487] on input "0" at bounding box center [160, 504] width 44 height 35
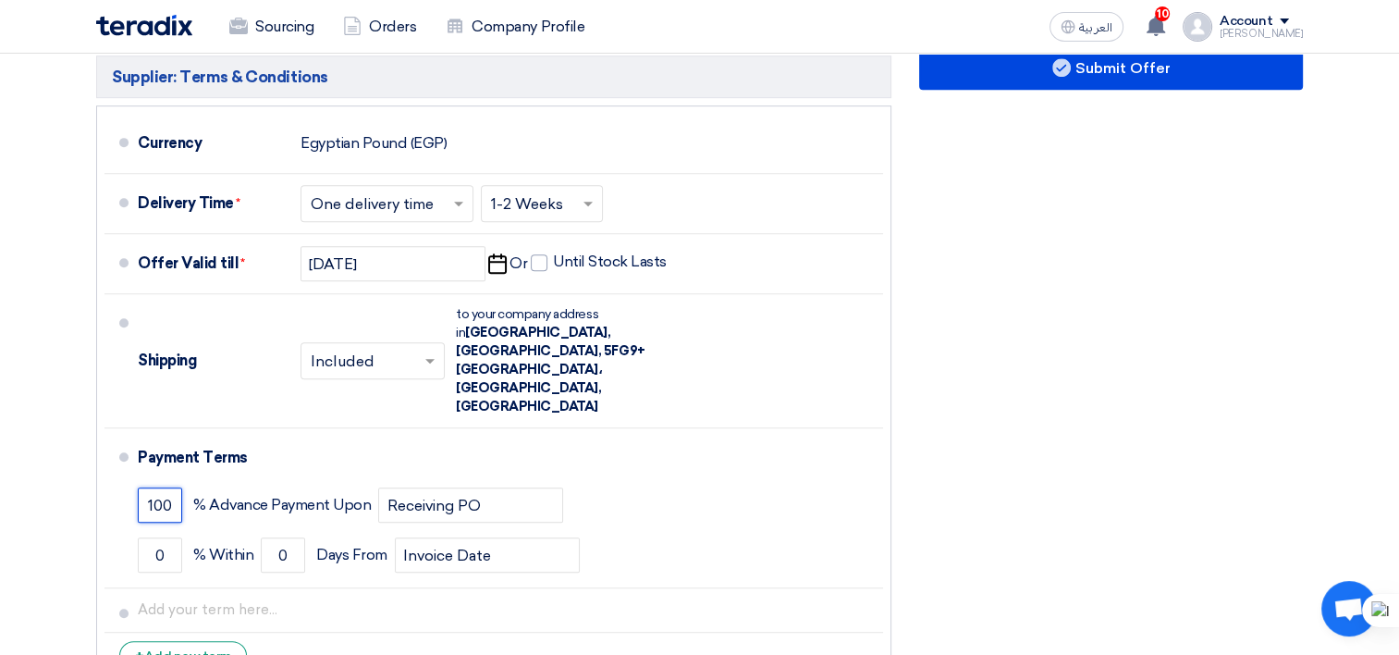
type input "100"
click at [1004, 417] on div "Financial Offer Summary Subtotal Egyptian Pound (EGP) 16,730 Shipping Fees" at bounding box center [1111, 140] width 412 height 1110
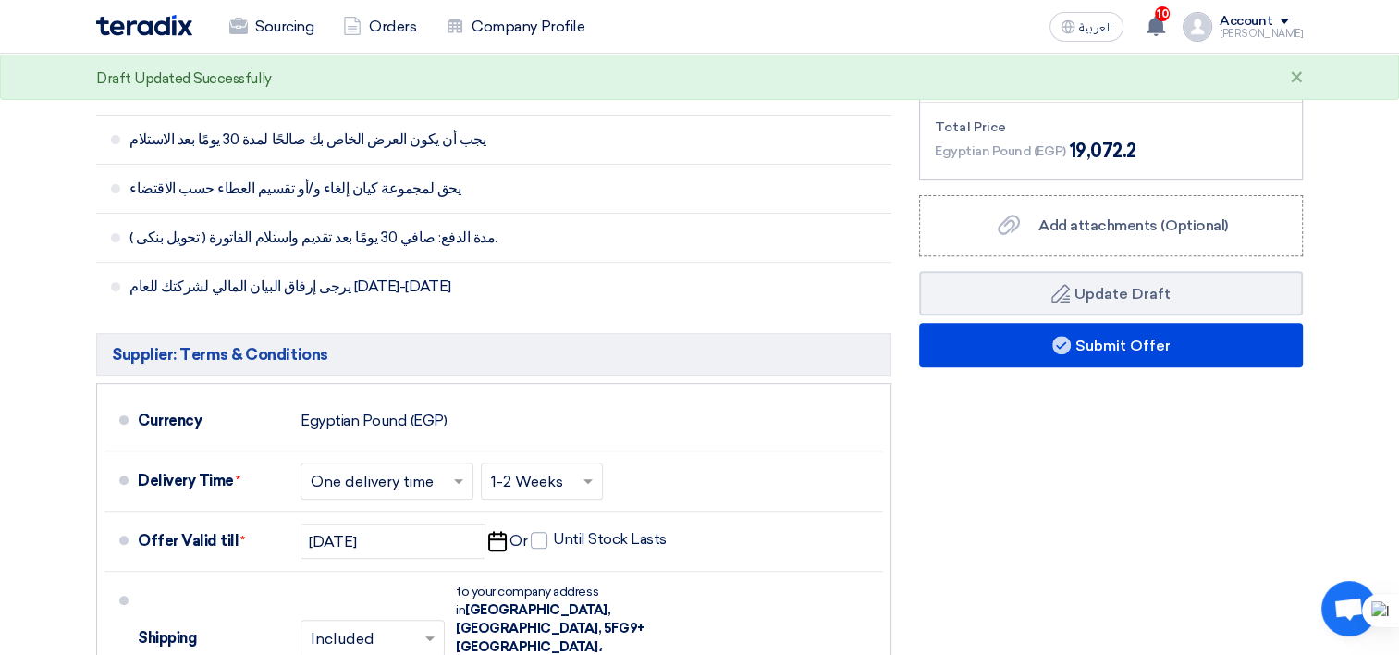
scroll to position [555, 0]
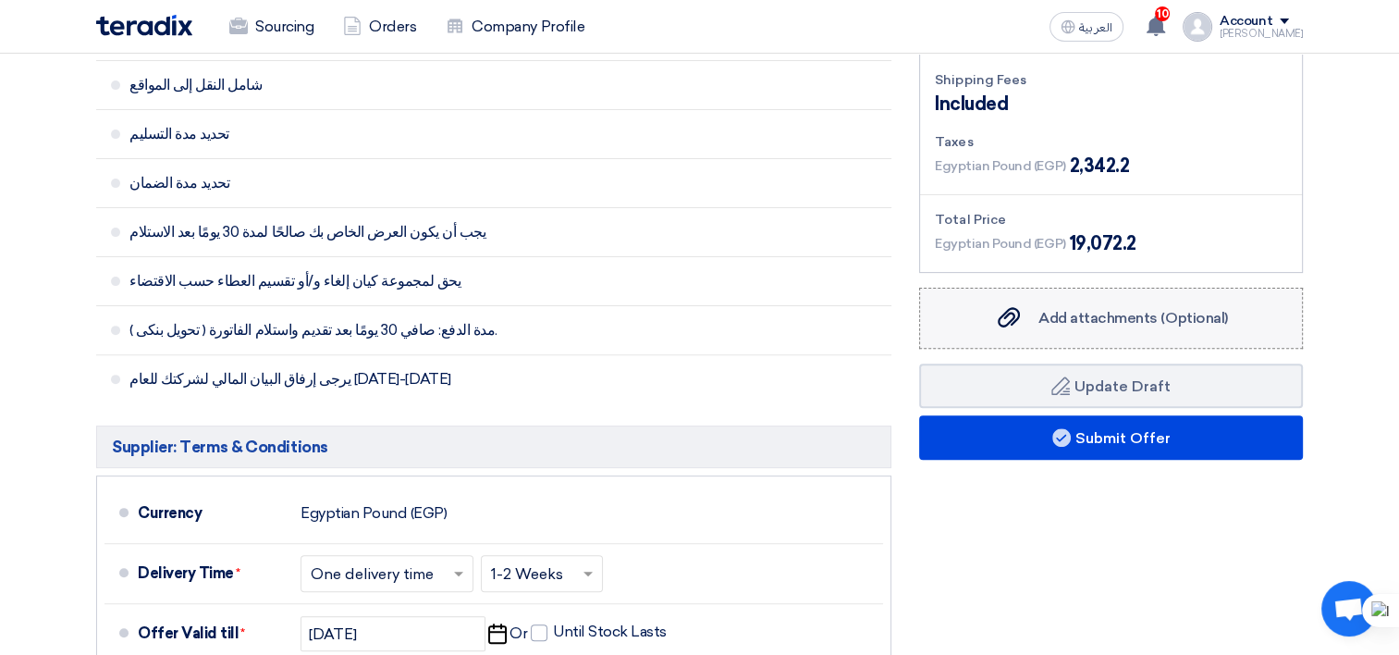
click at [1046, 318] on span "Add attachments (Optional)" at bounding box center [1134, 318] width 190 height 18
click at [0, 0] on input "Add attachments (Optional) Add attachments (Optional)" at bounding box center [0, 0] width 0 height 0
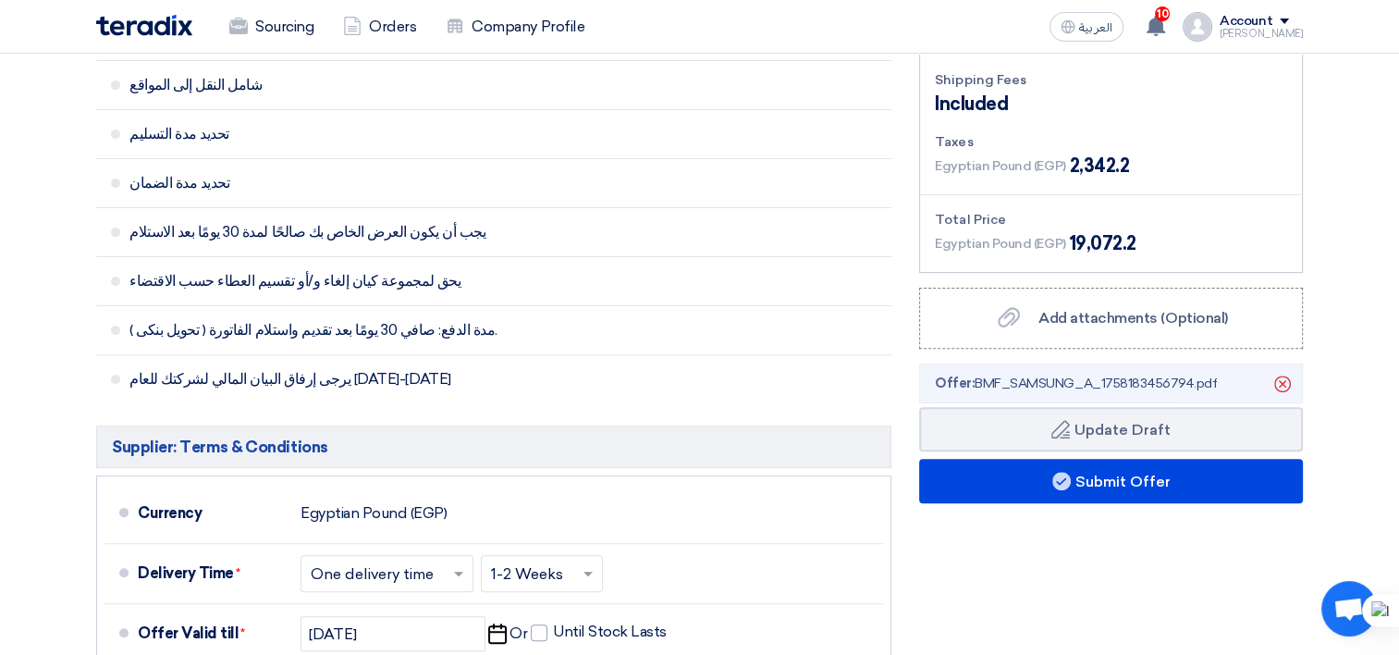
scroll to position [462, 0]
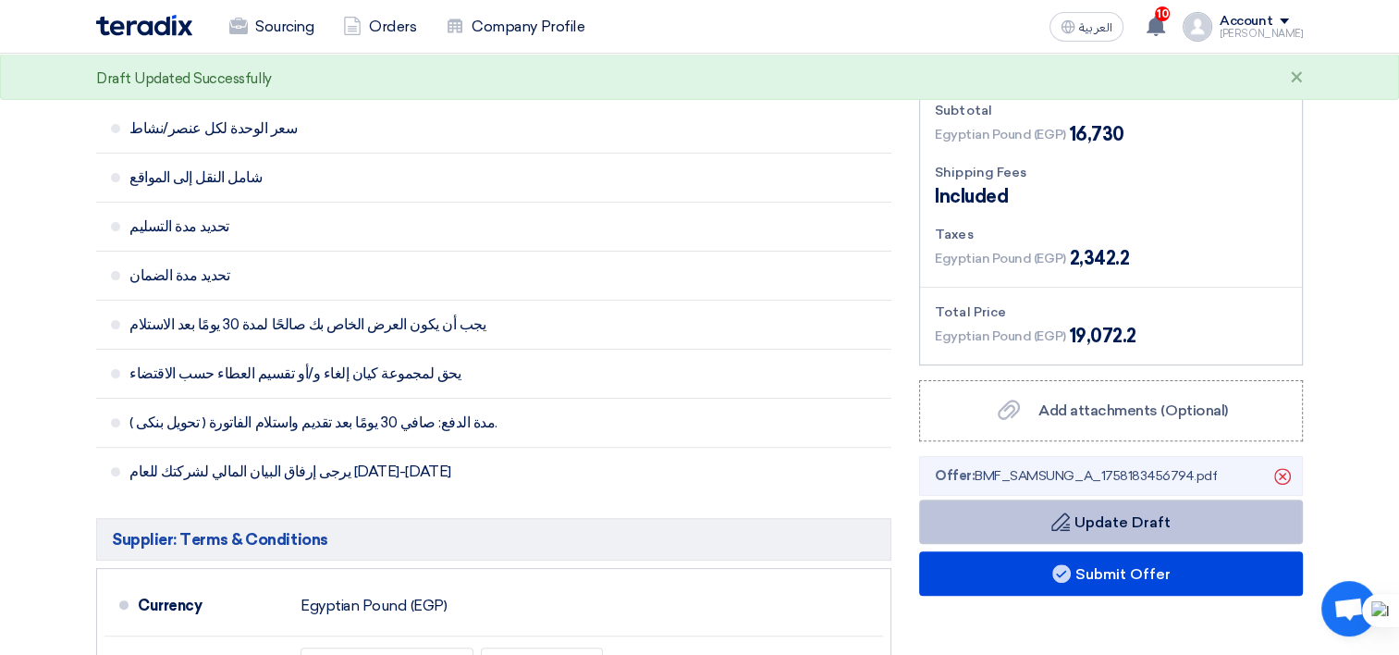
click at [1165, 539] on button "Draft Update Draft" at bounding box center [1111, 521] width 384 height 44
click at [1134, 529] on button "Draft Update Draft" at bounding box center [1111, 521] width 384 height 44
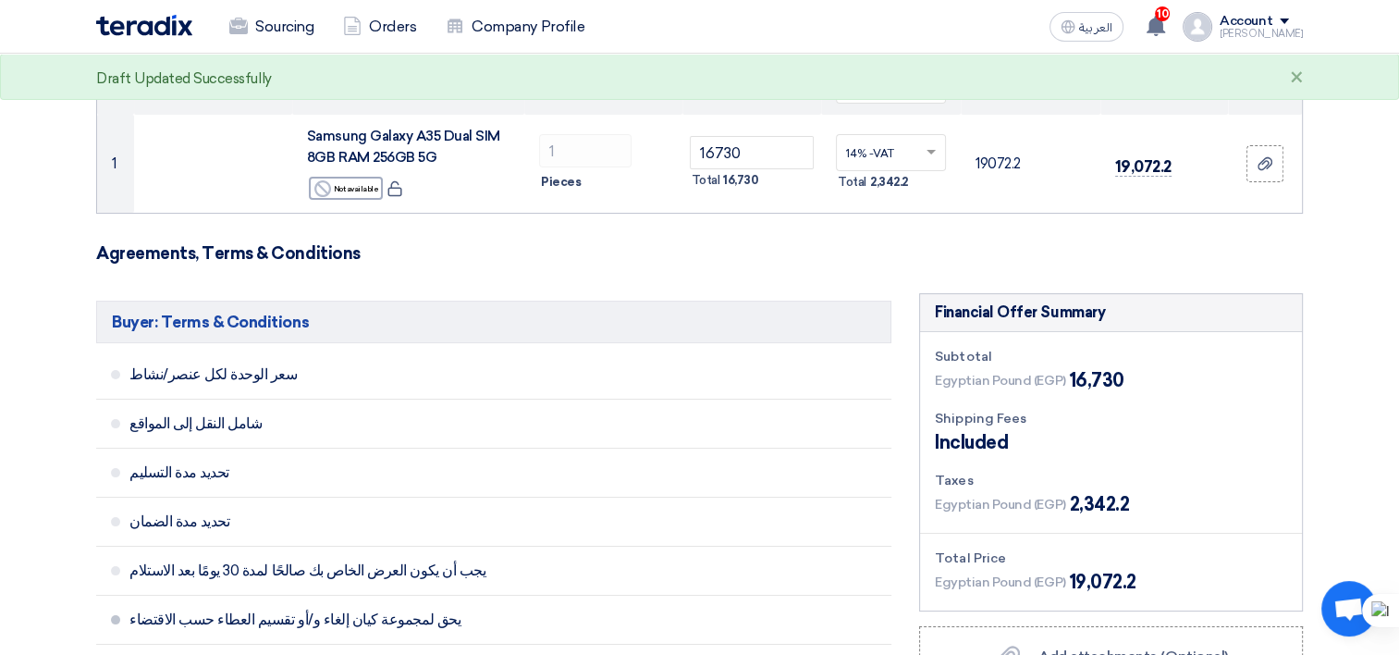
scroll to position [185, 0]
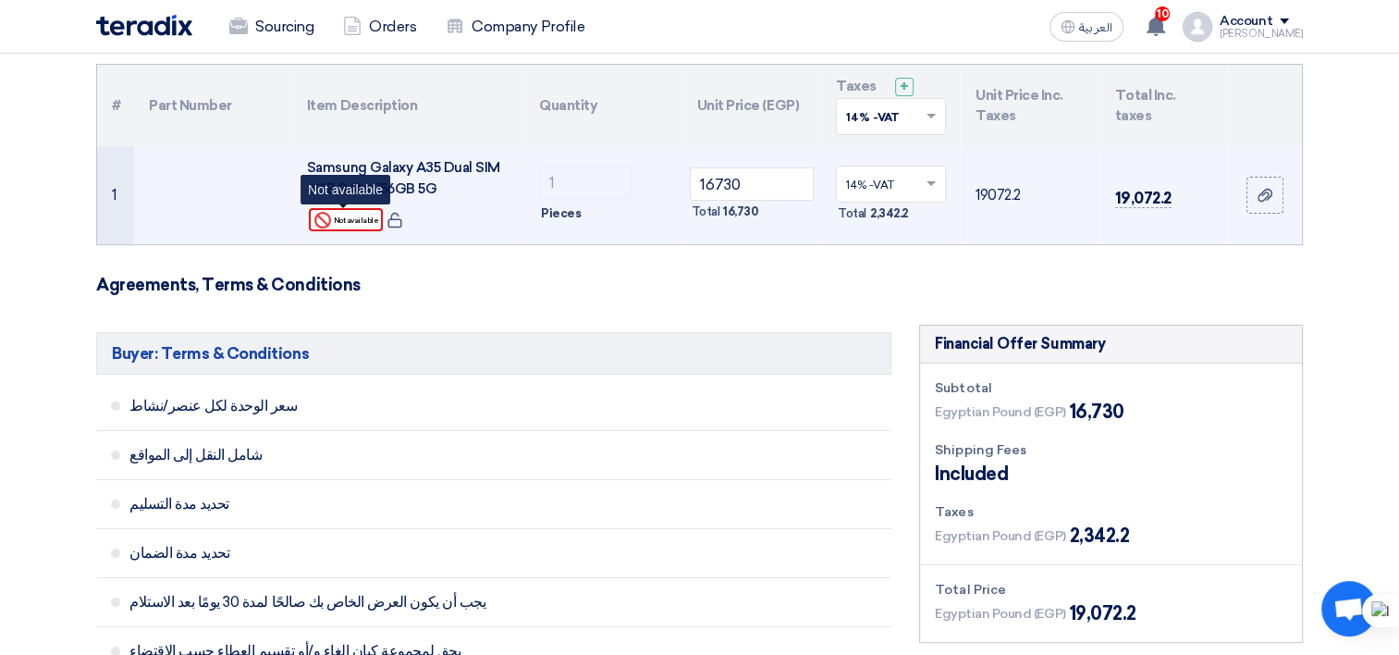
click at [338, 221] on div "Reject Not available" at bounding box center [346, 219] width 74 height 23
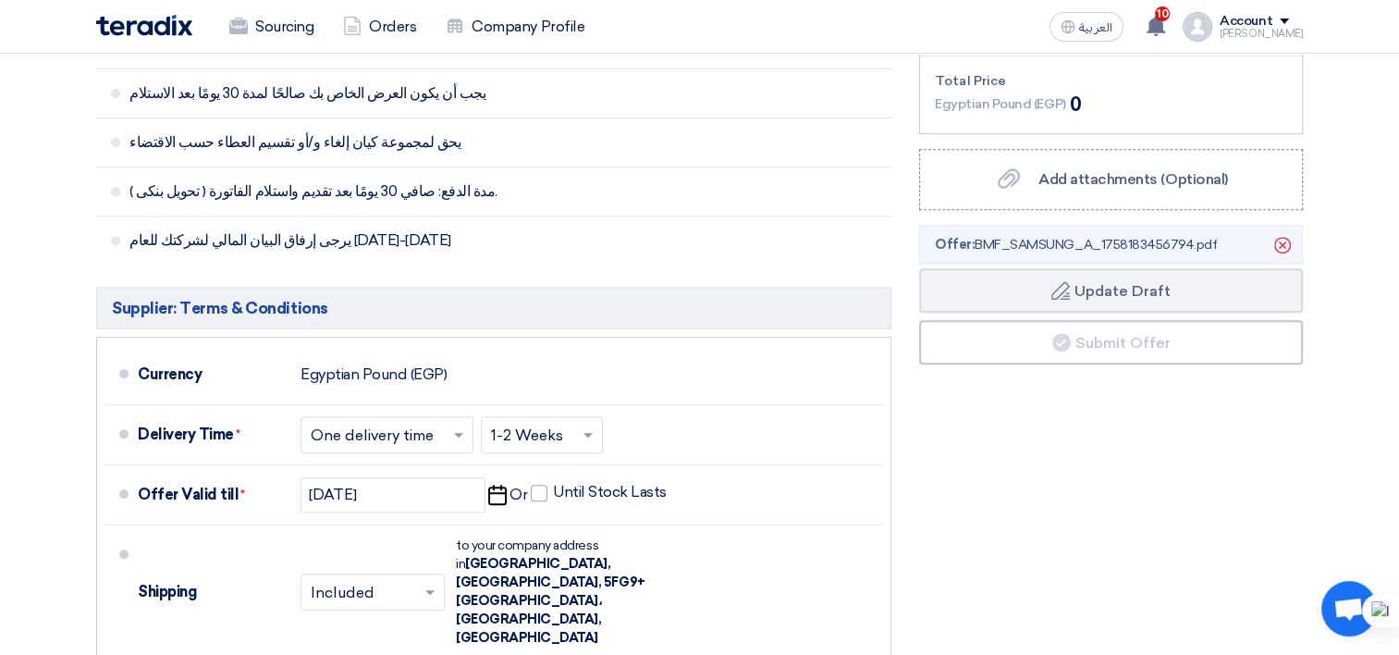
scroll to position [740, 0]
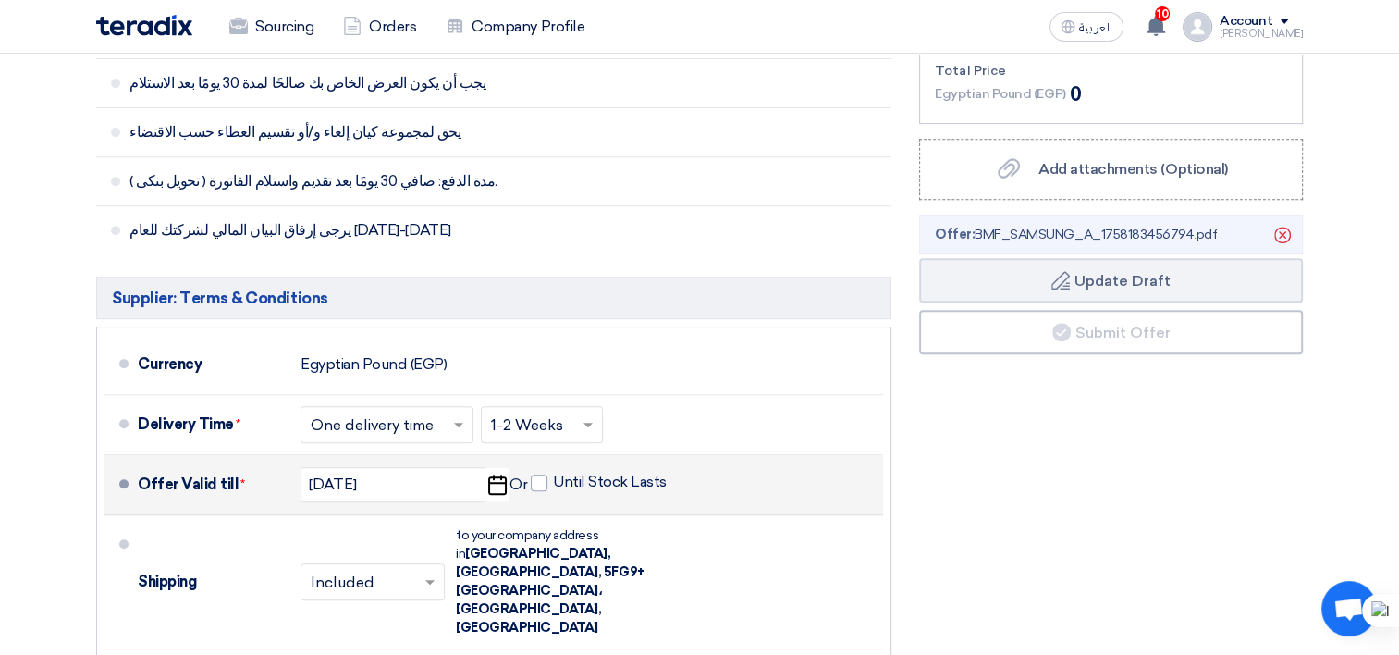
drag, startPoint x: 541, startPoint y: 479, endPoint x: 540, endPoint y: 495, distance: 15.7
click at [541, 479] on span at bounding box center [539, 482] width 17 height 17
click at [553, 479] on input "Until Stock Lasts" at bounding box center [611, 490] width 117 height 35
checkbox input "true"
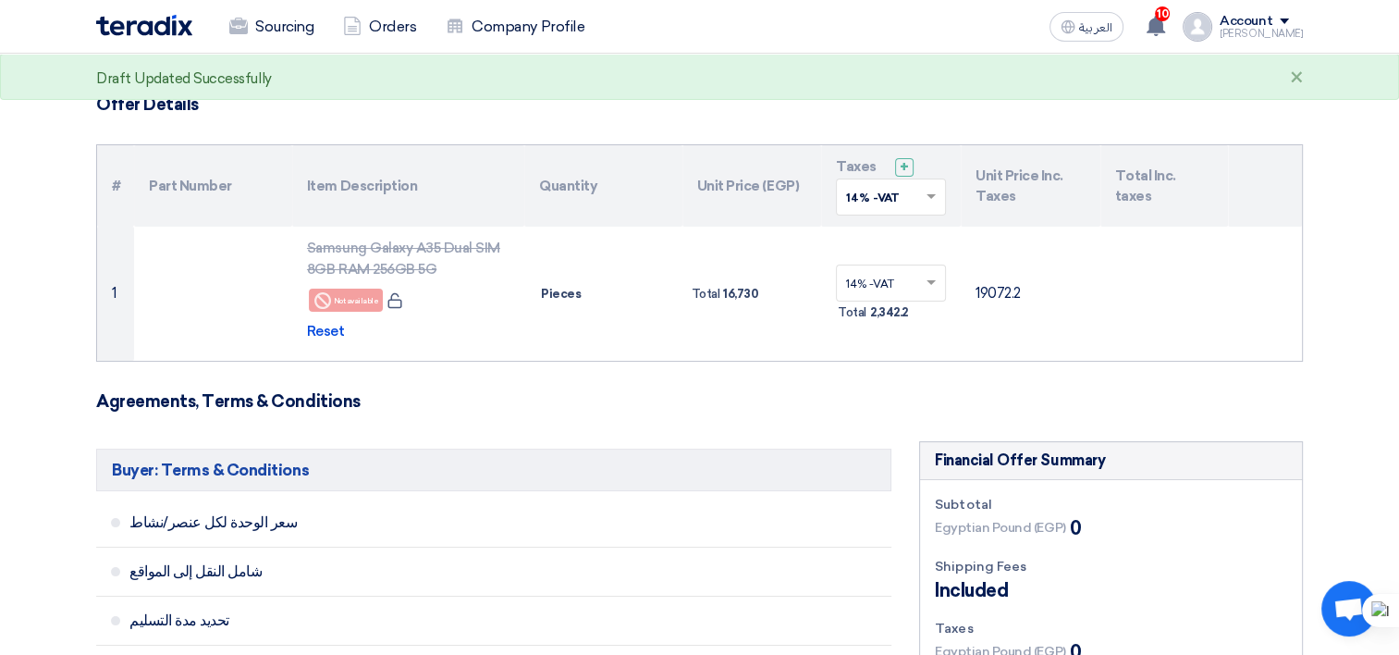
scroll to position [92, 0]
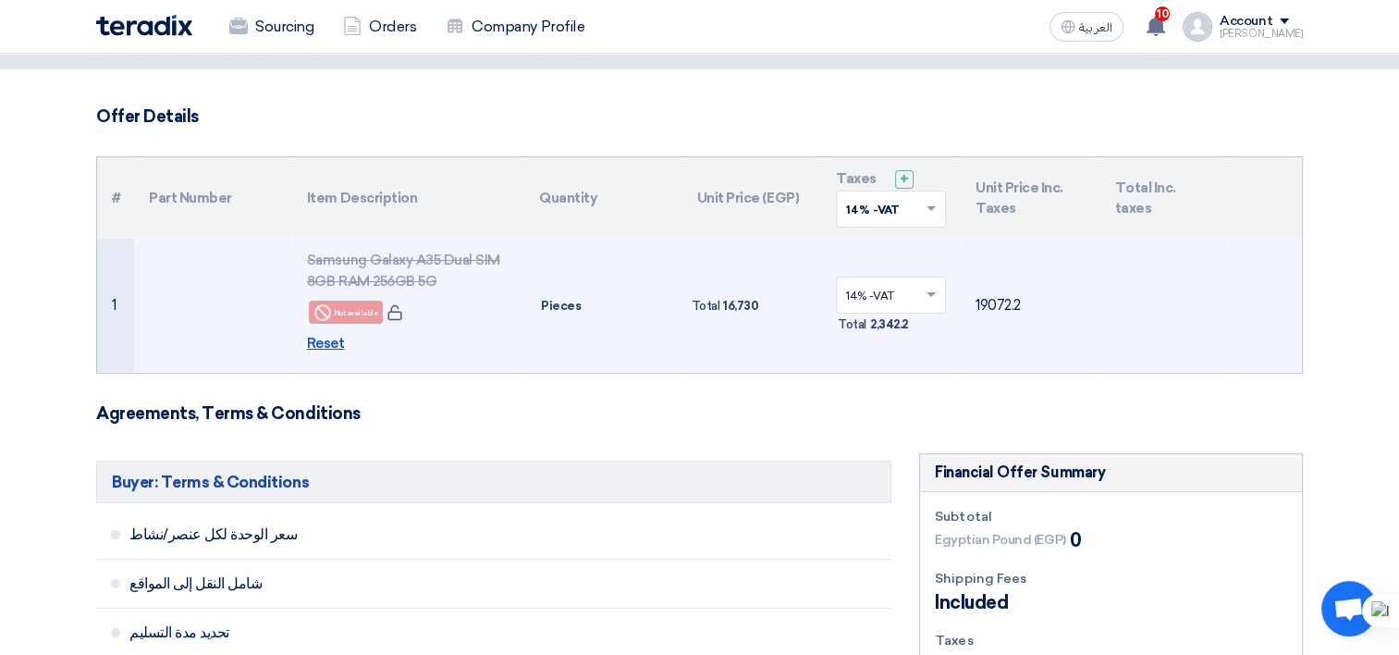
click at [322, 341] on span "Reset" at bounding box center [326, 343] width 38 height 21
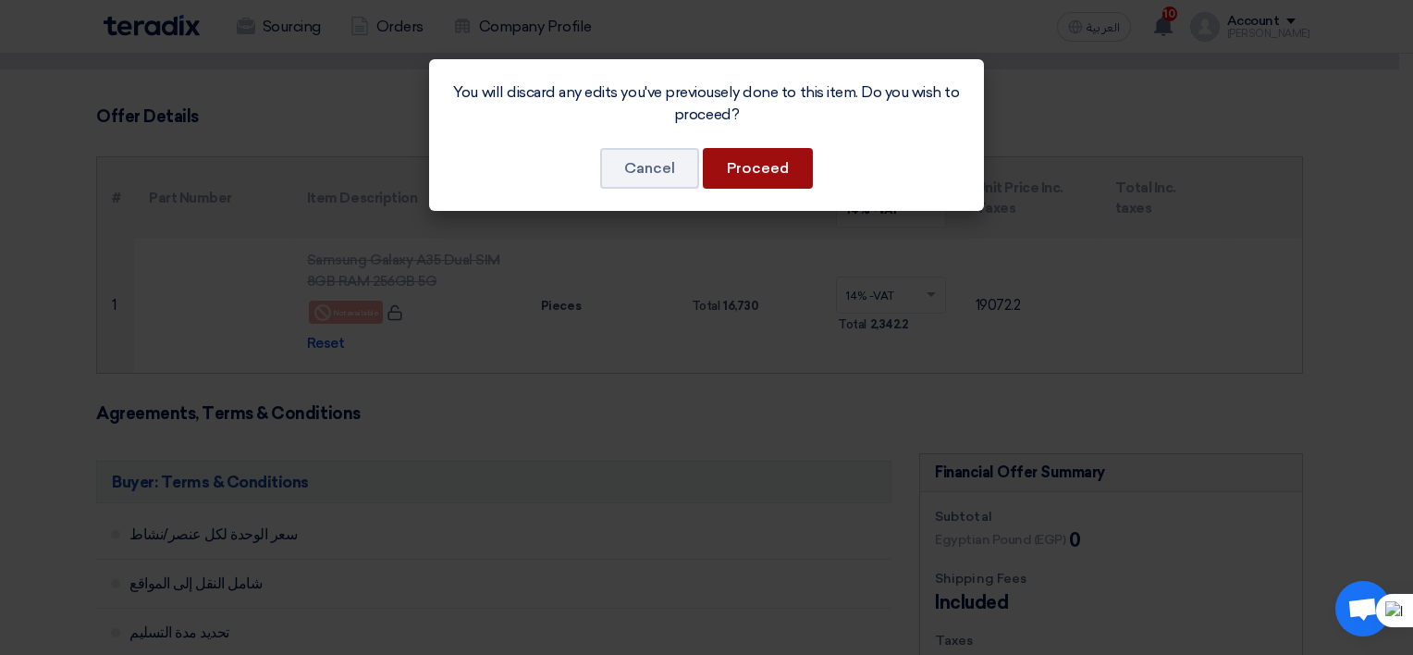
click at [720, 171] on button "Proceed" at bounding box center [758, 168] width 110 height 41
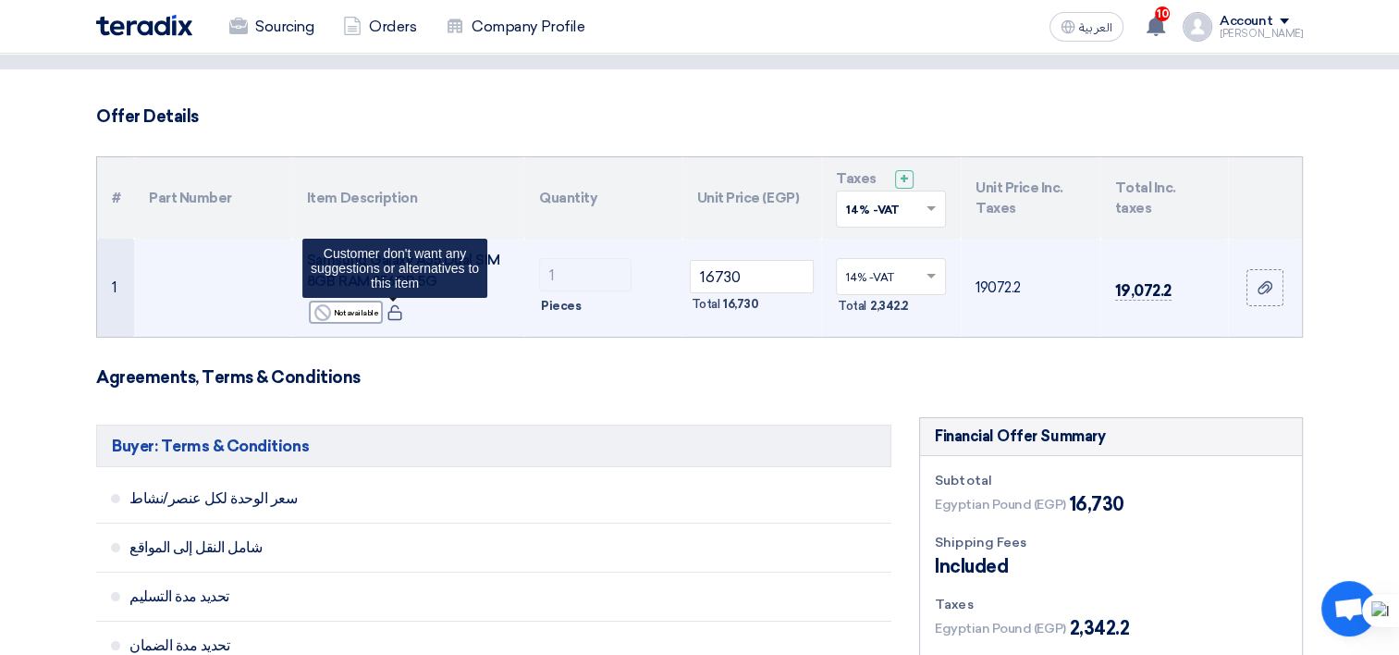
click at [398, 316] on icon at bounding box center [395, 312] width 17 height 17
click at [398, 315] on icon at bounding box center [395, 312] width 17 height 17
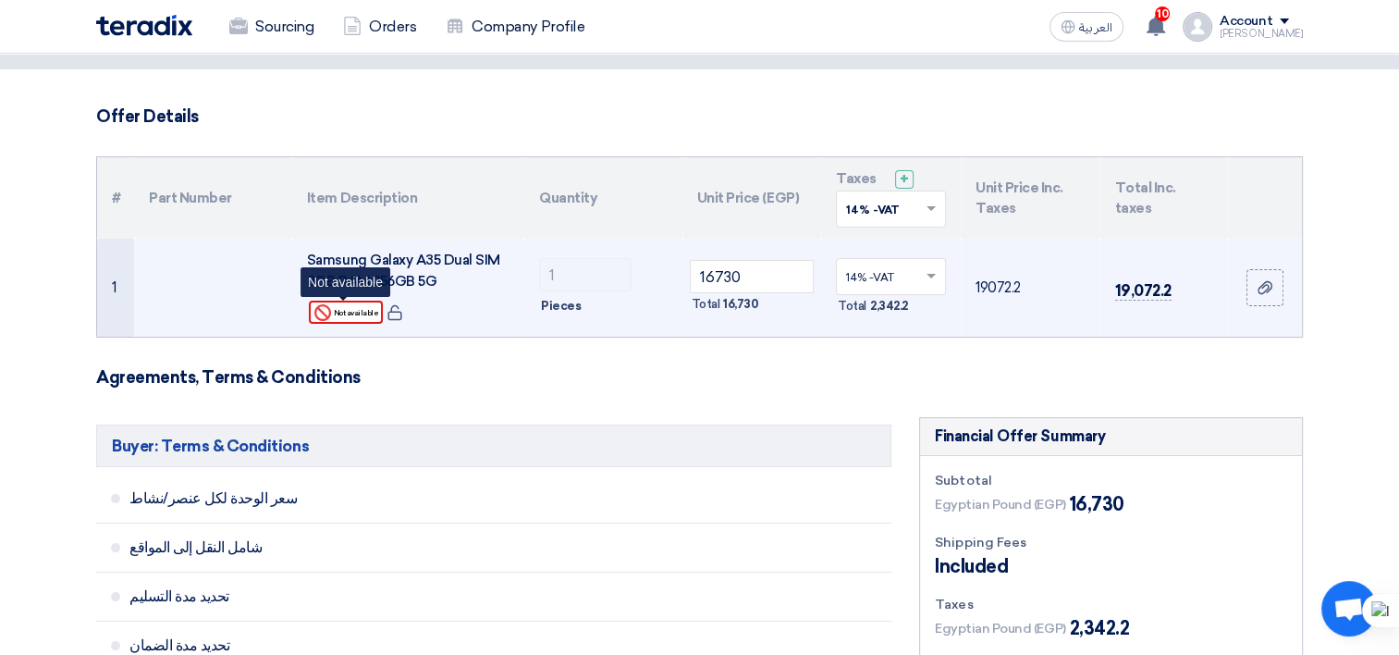
click at [363, 315] on div "Reject Not available" at bounding box center [346, 312] width 74 height 23
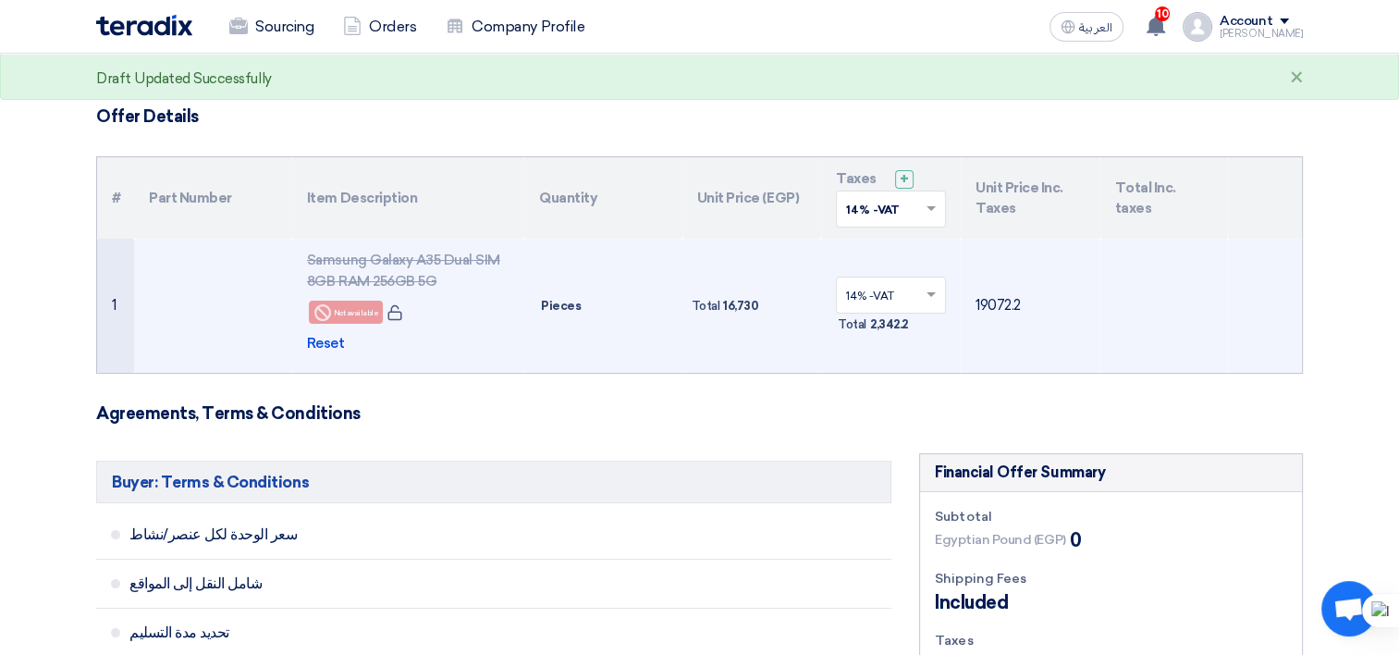
scroll to position [0, 0]
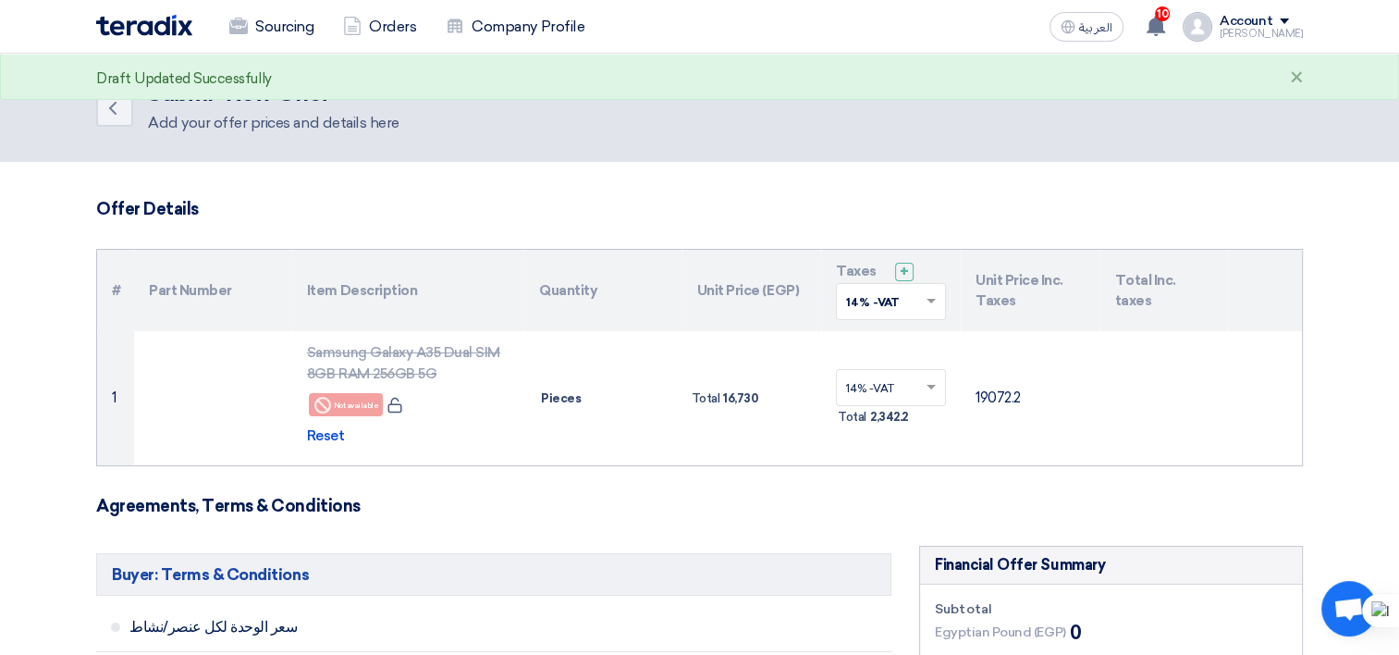
click at [152, 40] on div "Sourcing Orders Company Profile" at bounding box center [458, 26] width 724 height 41
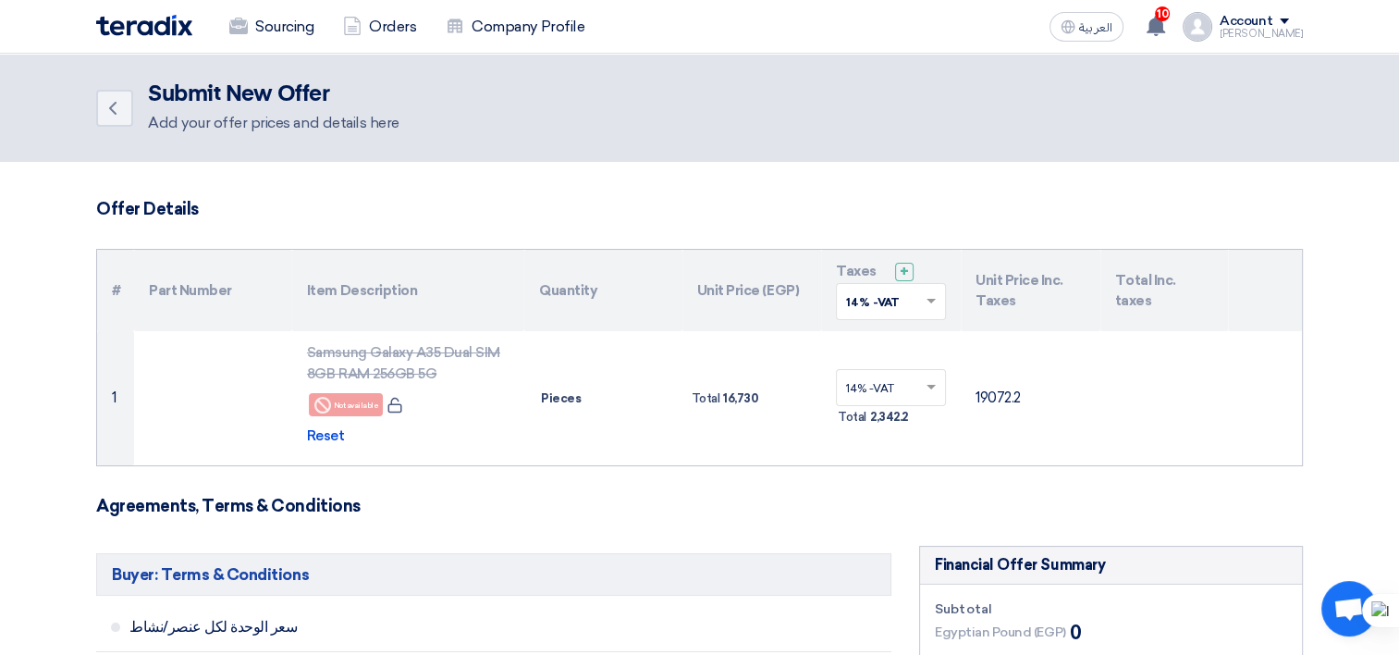
click at [149, 18] on img at bounding box center [144, 25] width 96 height 21
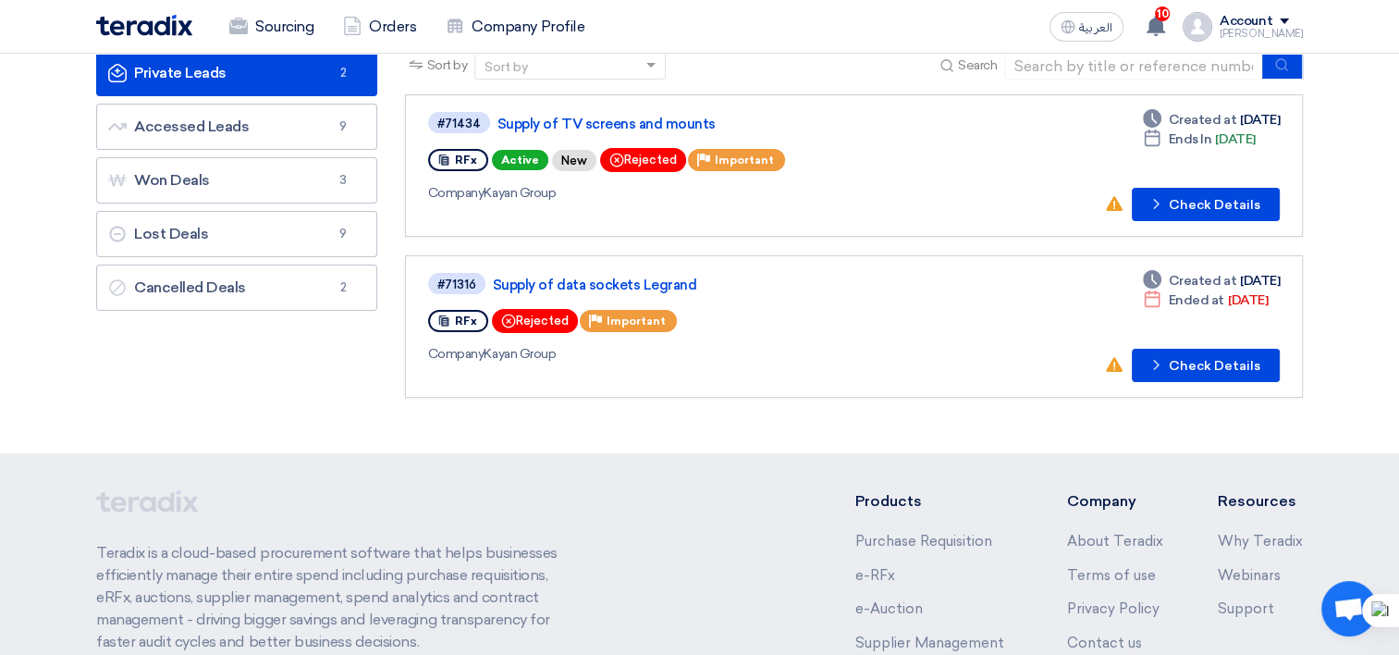
scroll to position [92, 0]
